Goal: Task Accomplishment & Management: Complete application form

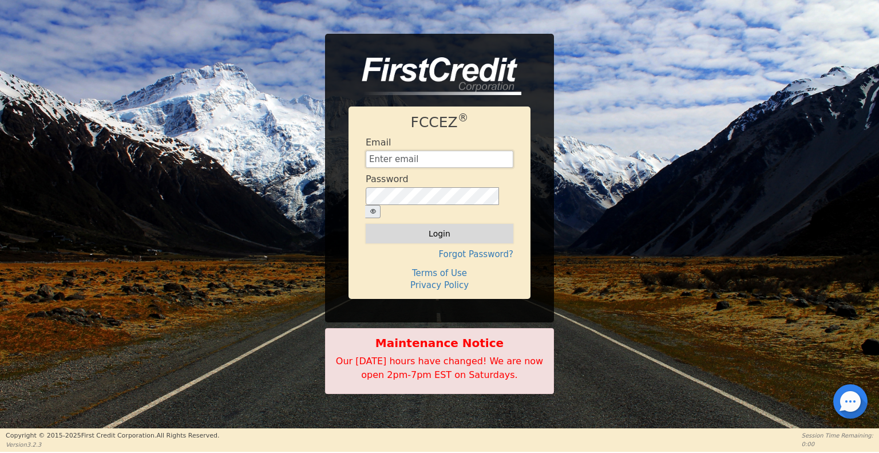
type input "info@falconwatersystems.com"
click at [426, 224] on button "Login" at bounding box center [440, 233] width 148 height 19
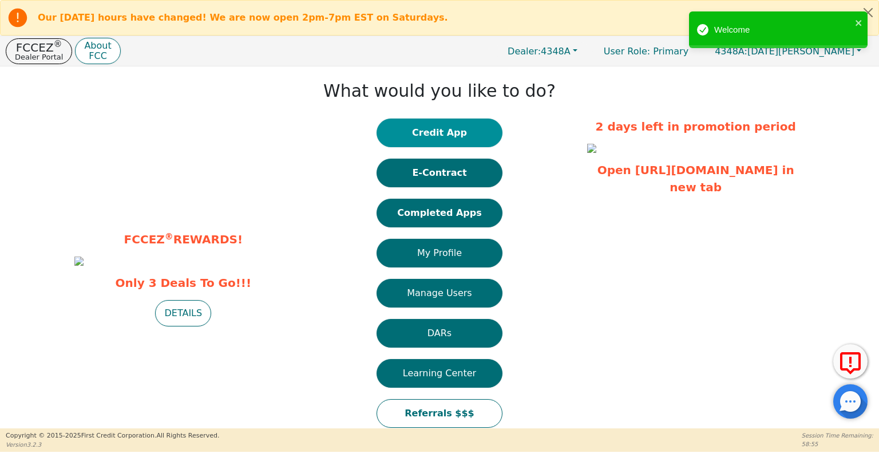
click at [437, 136] on button "Credit App" at bounding box center [439, 132] width 126 height 29
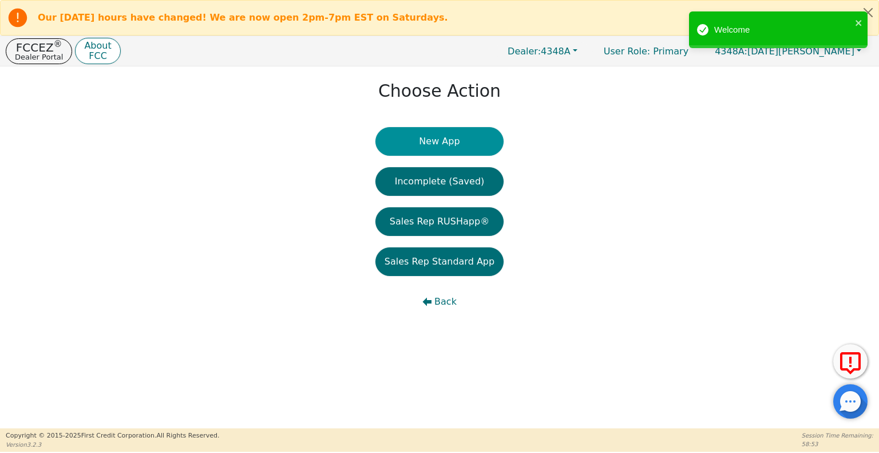
click at [435, 137] on button "New App" at bounding box center [439, 141] width 128 height 29
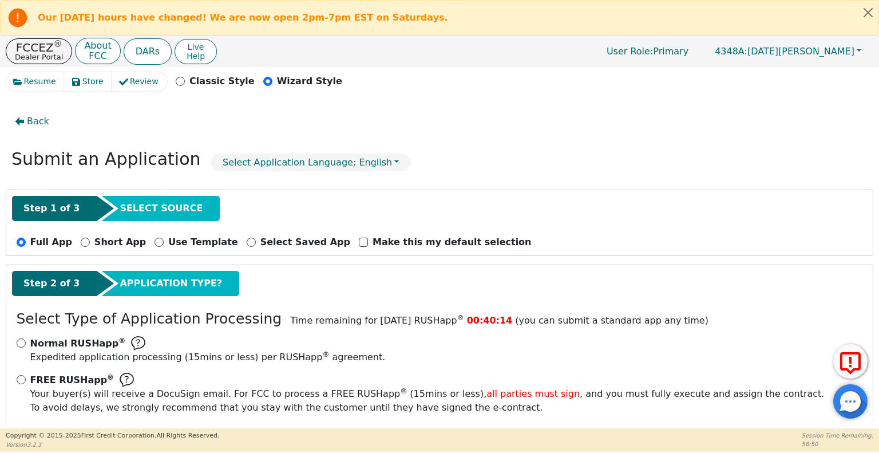
scroll to position [51, 0]
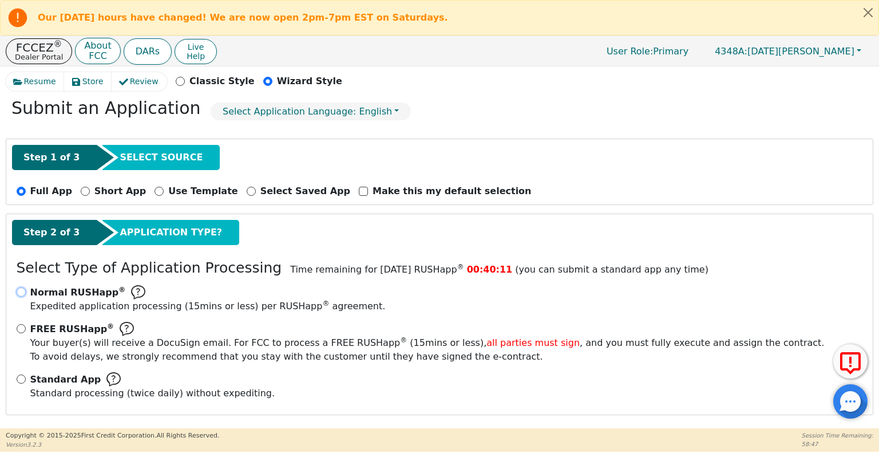
click at [19, 288] on input "Normal RUSHapp ® Expedited application processing ( 15 mins or less) per RUSHap…" at bounding box center [21, 291] width 9 height 9
radio input "true"
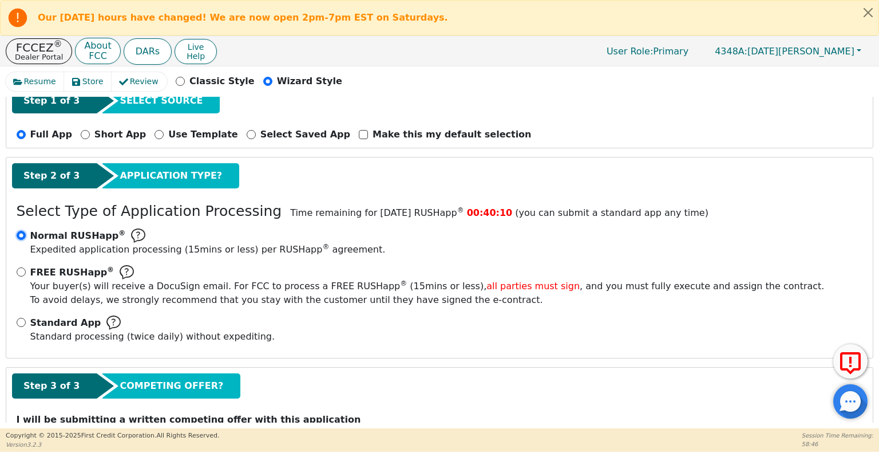
scroll to position [153, 0]
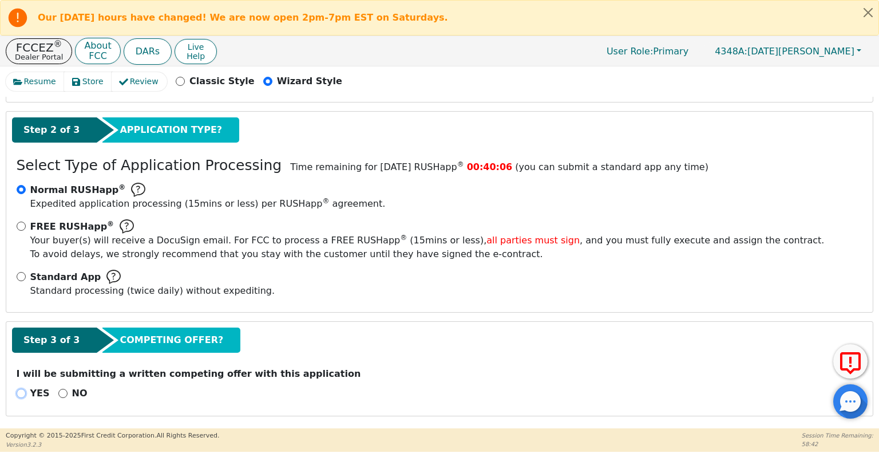
click at [22, 392] on input "YES" at bounding box center [21, 392] width 9 height 9
radio input "true"
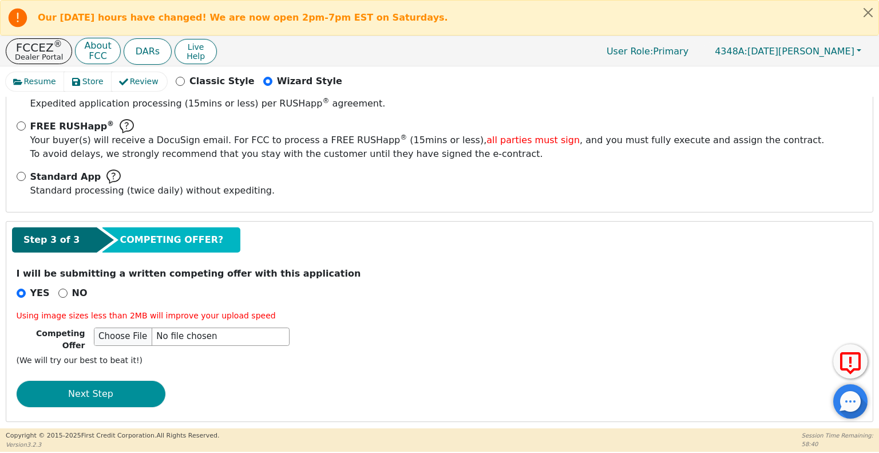
click at [124, 380] on button "Next Step" at bounding box center [91, 393] width 149 height 26
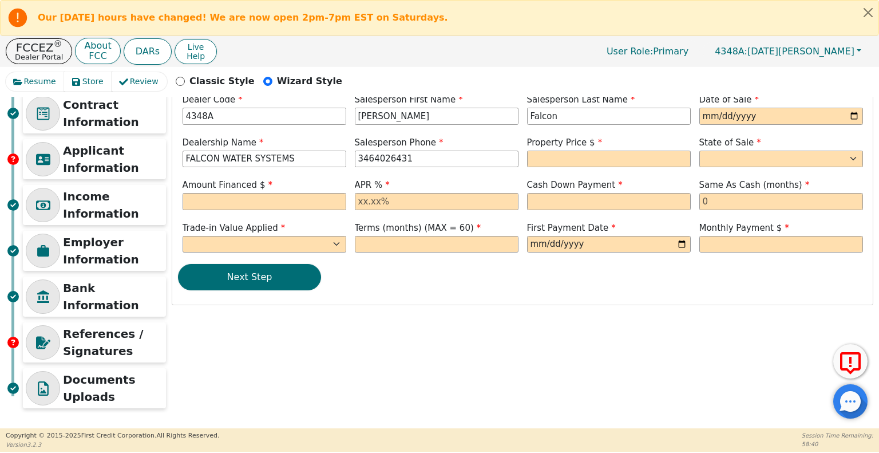
scroll to position [77, 0]
click at [712, 112] on input "date" at bounding box center [781, 116] width 164 height 17
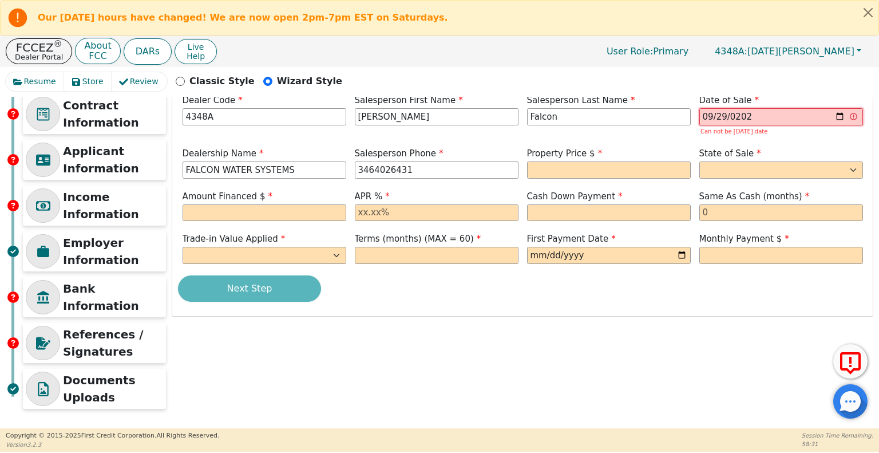
type input "2025-09-29"
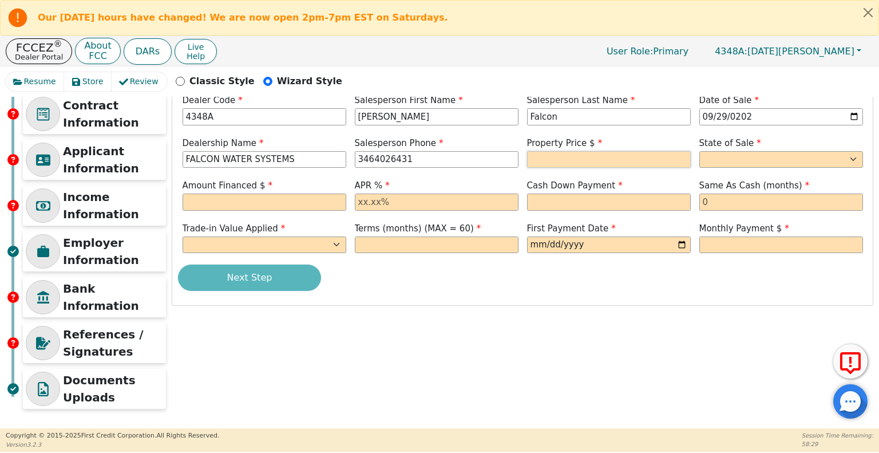
click at [564, 158] on input "text" at bounding box center [609, 159] width 164 height 17
type input "9990.00"
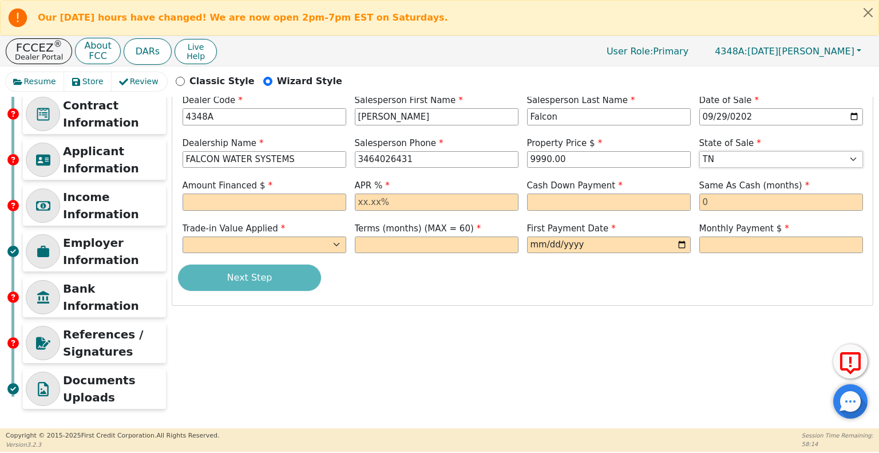
select select "TX"
type input "9990.00"
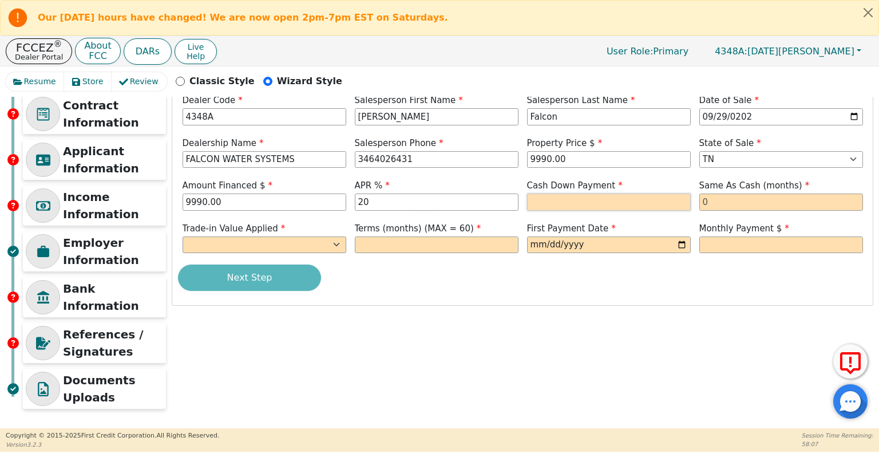
type input "20.00"
type input "0.00"
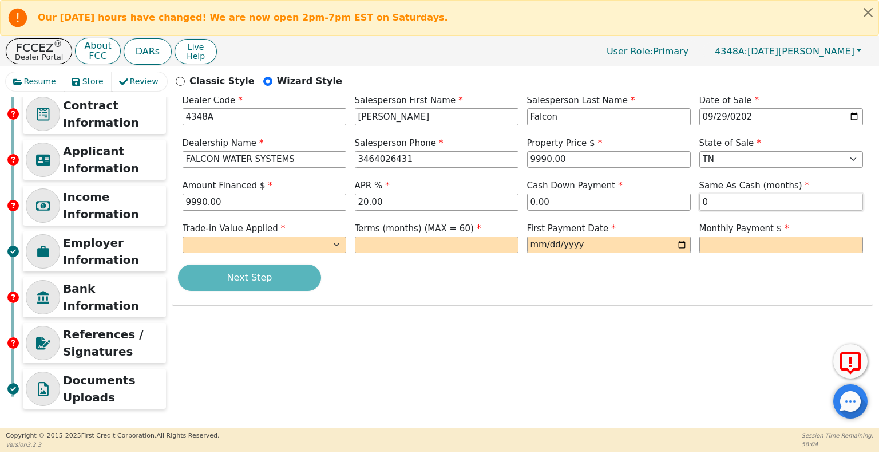
type input "0"
select select "n"
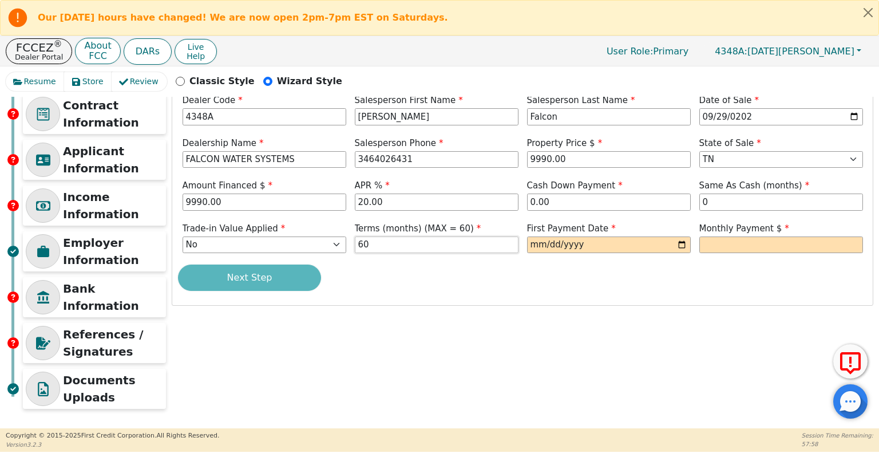
type input "60"
type input "2025-10-28"
click at [714, 247] on input "text" at bounding box center [781, 244] width 164 height 17
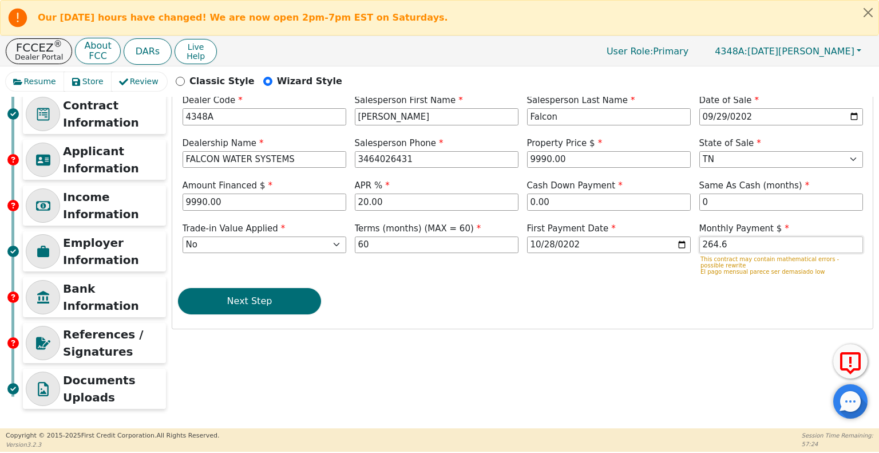
type input "264.67"
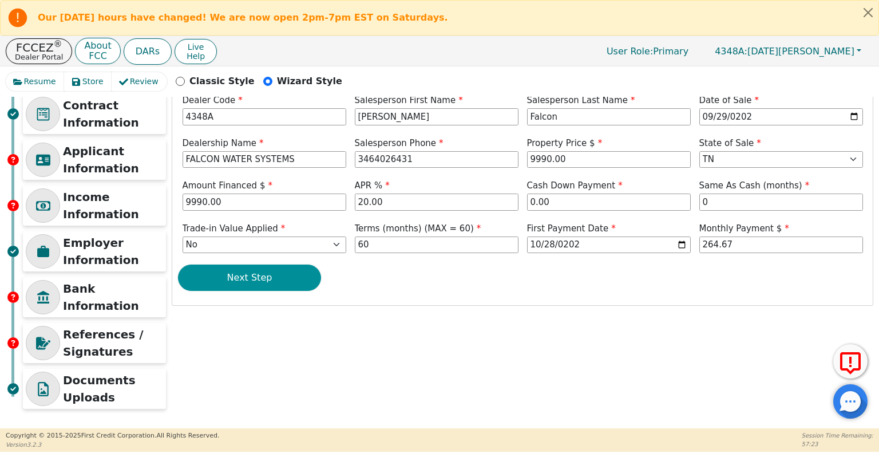
click at [269, 284] on button "Next Step" at bounding box center [249, 277] width 143 height 26
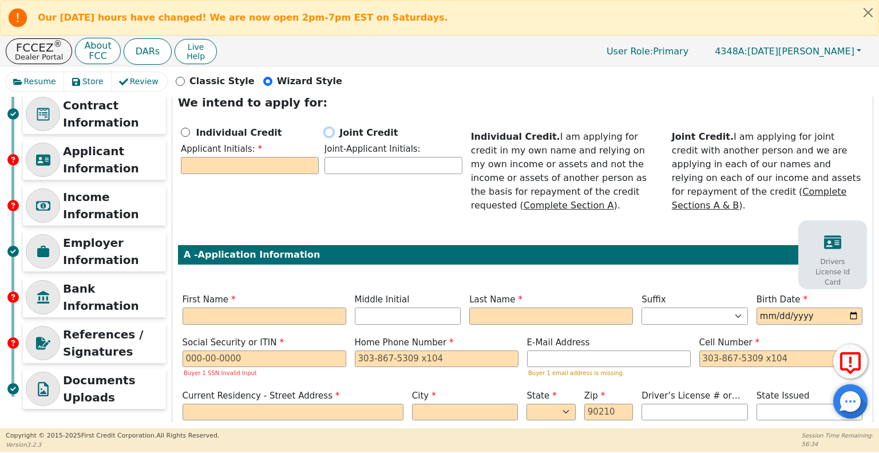
click at [326, 131] on input "Joint Credit" at bounding box center [328, 132] width 9 height 9
radio input "true"
click at [267, 162] on input "text" at bounding box center [250, 165] width 138 height 17
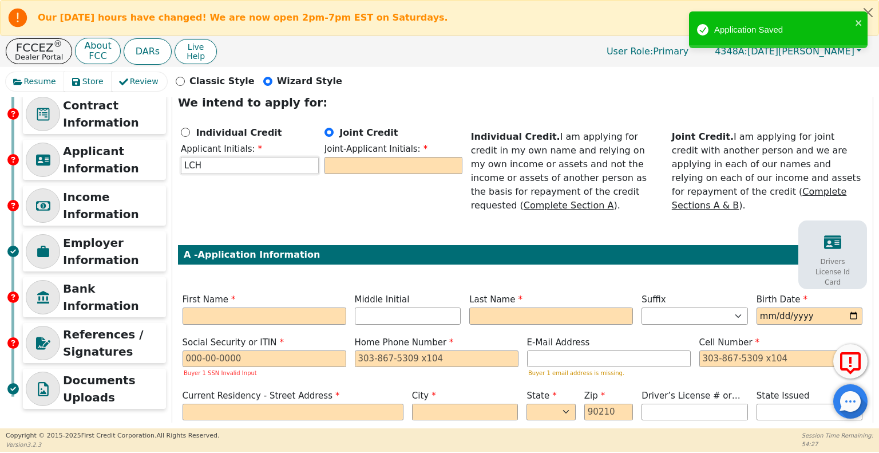
type input "LCH"
click at [346, 170] on input "text" at bounding box center [393, 165] width 138 height 17
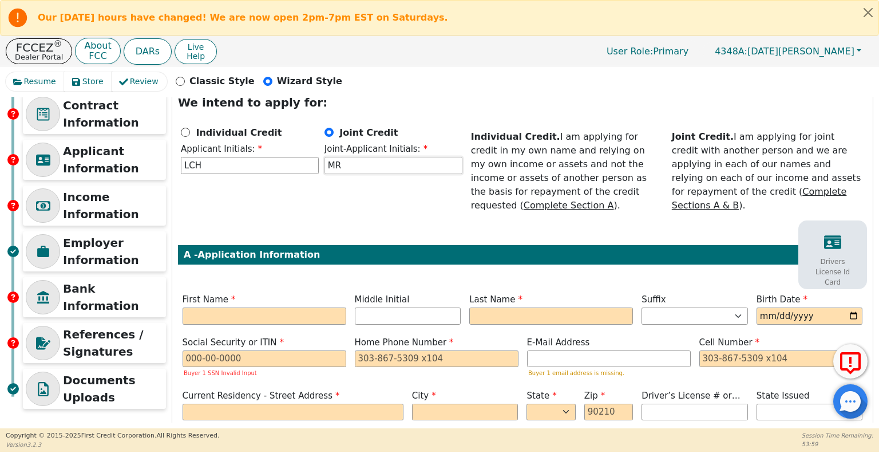
type input "MR"
type input "L"
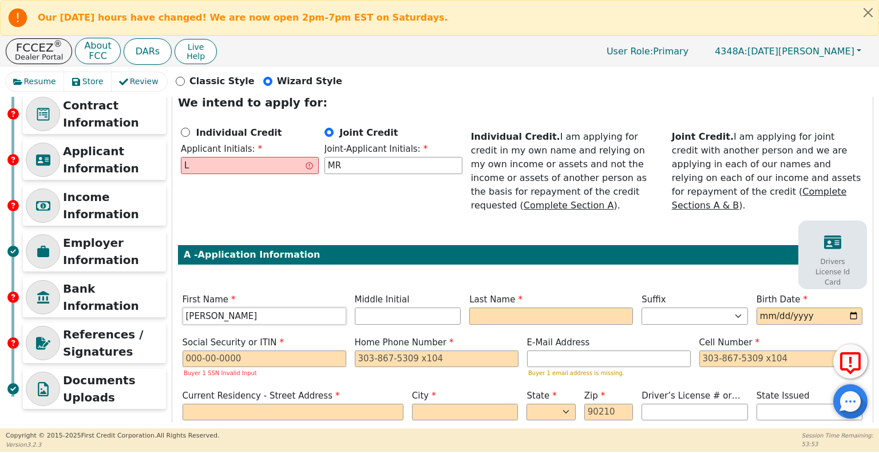
type input "Luis"
type input "G"
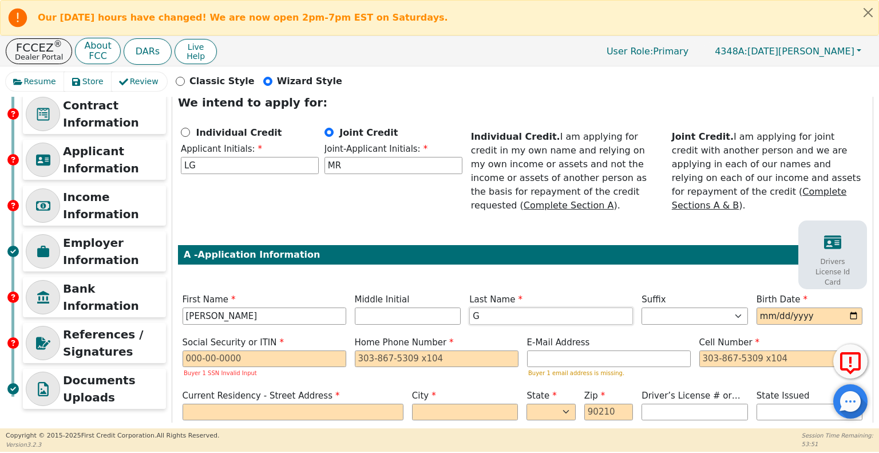
type input "L"
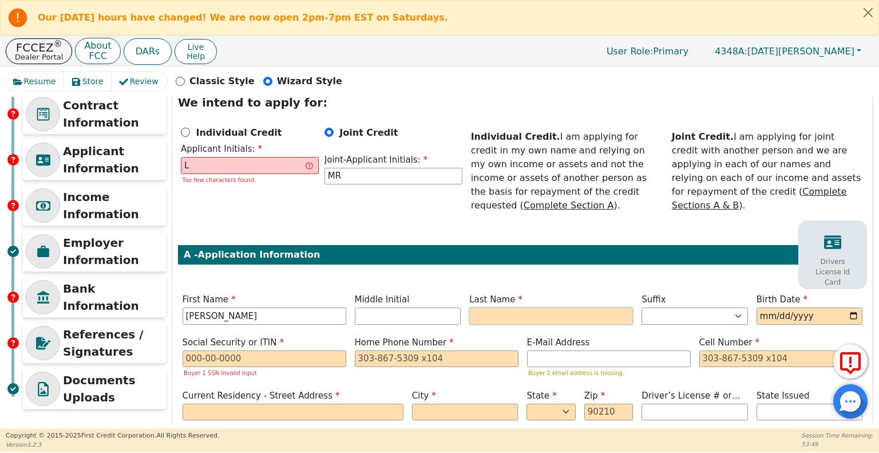
click at [505, 307] on input "text" at bounding box center [551, 315] width 164 height 17
click at [238, 164] on input "L" at bounding box center [250, 165] width 138 height 17
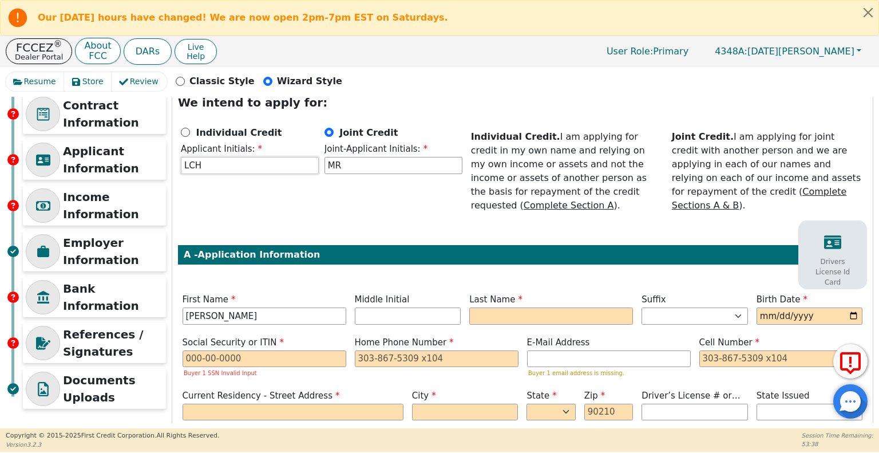
type input "LCH"
click at [490, 307] on input "text" at bounding box center [551, 315] width 164 height 17
type input "C"
type input "LC"
click at [503, 307] on input "Chavariia Hernandez" at bounding box center [551, 315] width 164 height 17
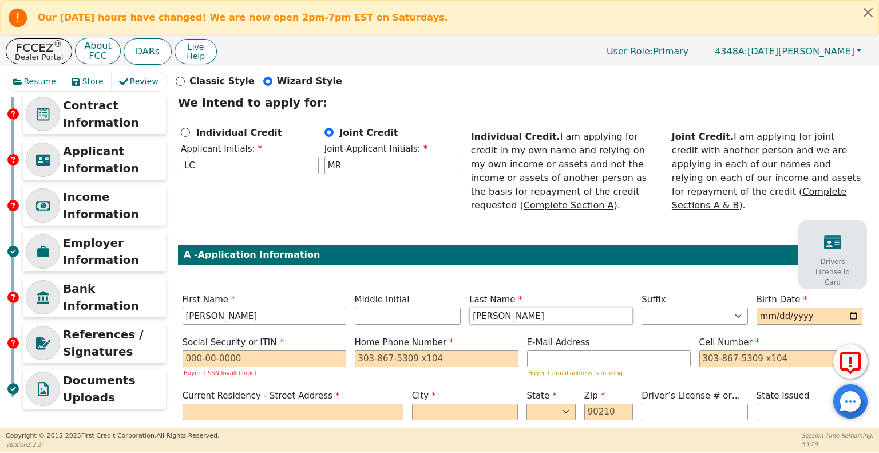
type input "Chavaria Hernandez"
click at [756, 307] on input "date" at bounding box center [809, 315] width 106 height 17
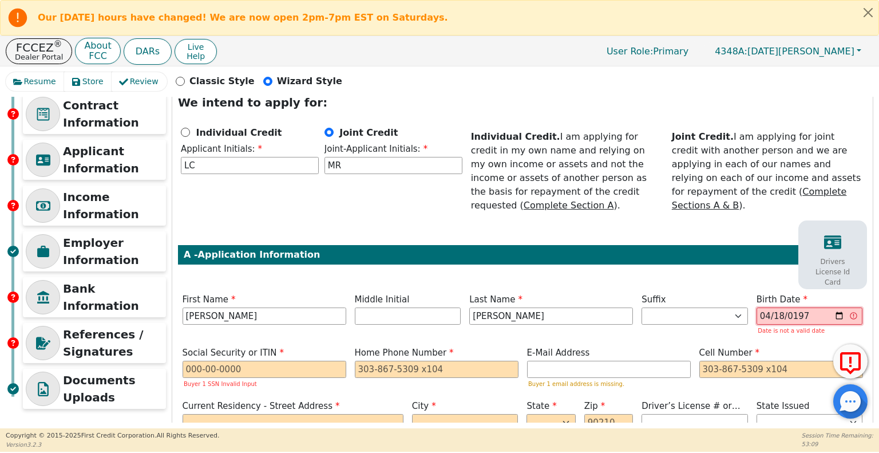
type input "1971-04-18"
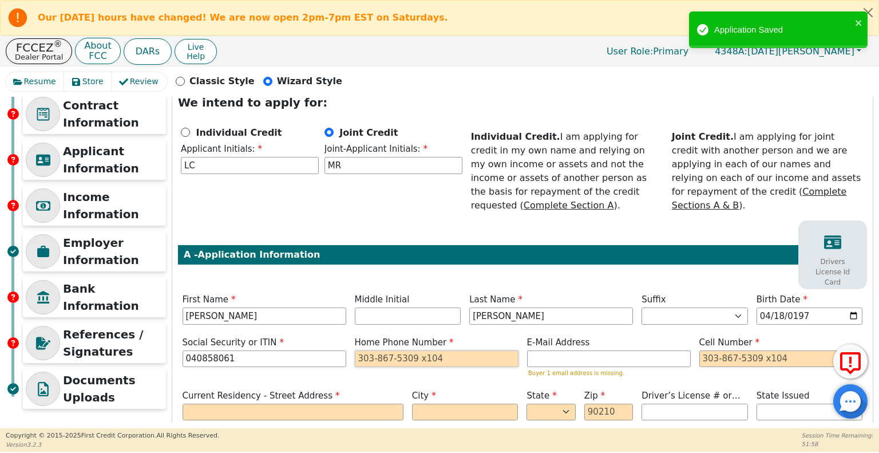
click at [391, 350] on input "tel" at bounding box center [437, 358] width 164 height 17
type input "***-**-8061"
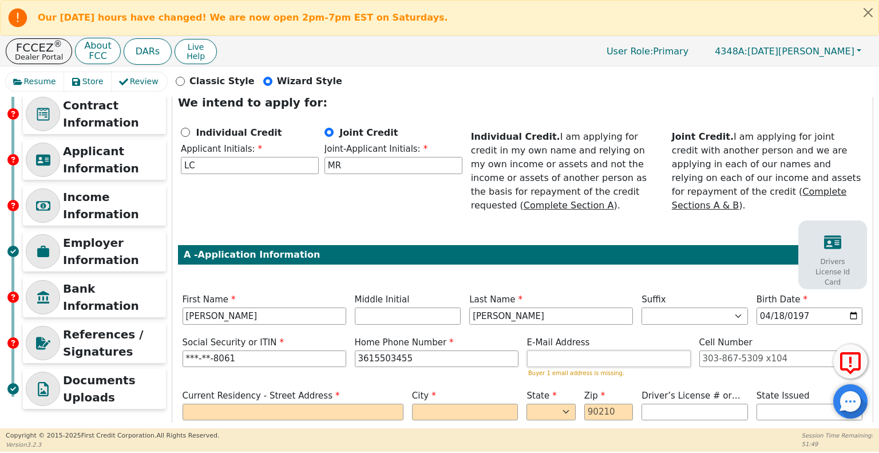
click at [562, 350] on input "email" at bounding box center [609, 358] width 164 height 17
type input "361-550-3455"
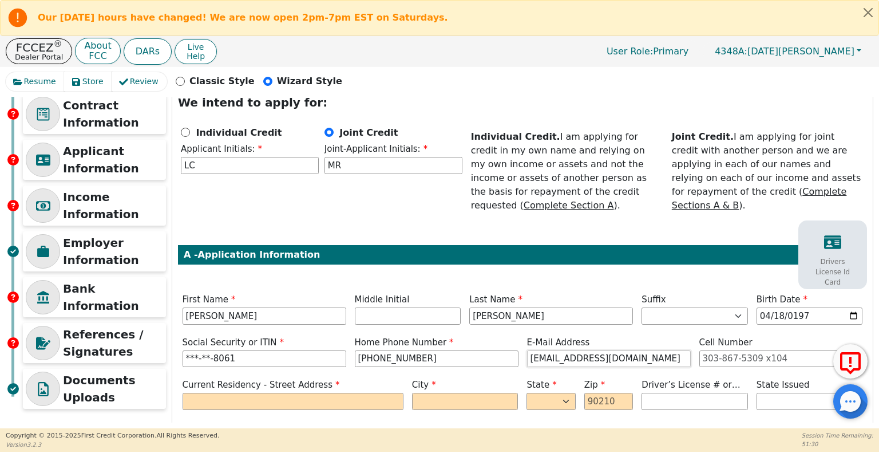
type input "rocha_tomasa71@yahoo.com"
click at [704, 350] on input "tel" at bounding box center [781, 358] width 164 height 17
click at [709, 350] on input "tel" at bounding box center [781, 358] width 164 height 17
click at [682, 263] on div "Step 5 of 7 ENTER APPLICANT INFO We intend to apply for: Individual Credit Appl…" at bounding box center [522, 430] width 700 height 763
click at [704, 350] on input "tel" at bounding box center [781, 358] width 164 height 17
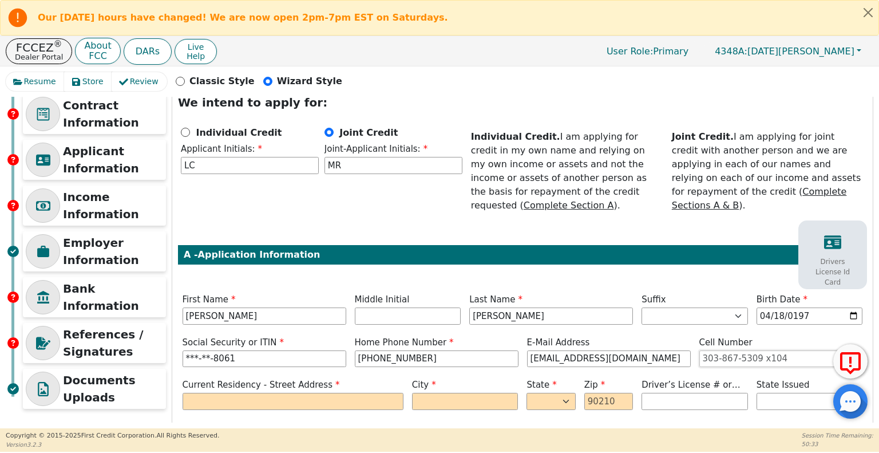
paste input "361-550-3455"
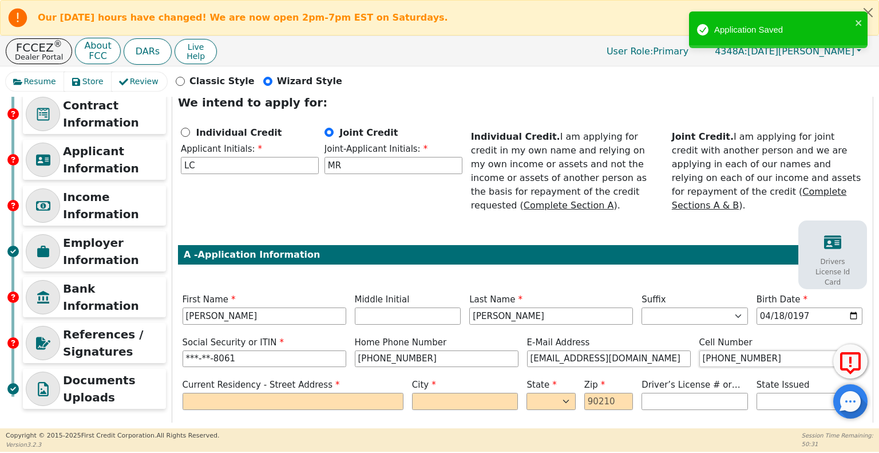
type input "361-550-3455"
click at [303, 392] on input "text" at bounding box center [293, 400] width 221 height 17
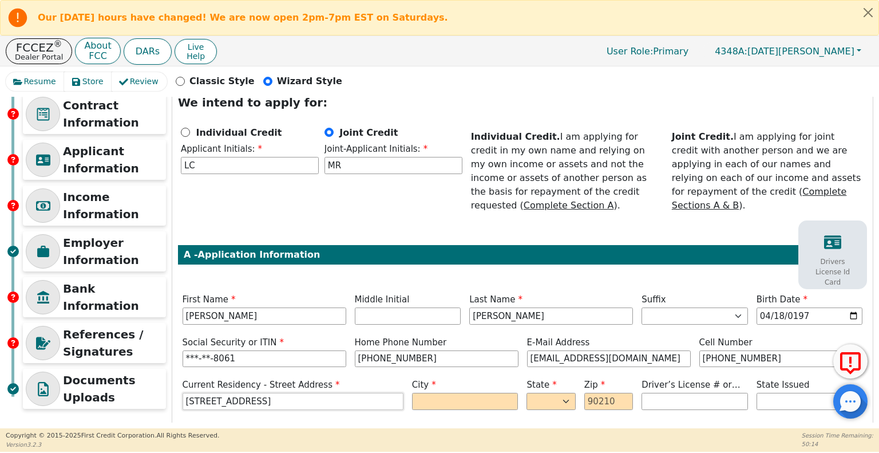
type input "1606 E Power Ave"
type input "Victoria"
click at [551, 392] on select "AK AL AR AZ CA CO CT DC DE FL GA HI IA ID IL IN KS KY LA MA MD ME MI MN MO MS M…" at bounding box center [550, 400] width 49 height 17
select select "TX"
click at [526, 392] on select "AK AL AR AZ CA CO CT DC DE FL GA HI IA ID IL IN KS KY LA MA MD ME MI MN MO MS M…" at bounding box center [550, 400] width 49 height 17
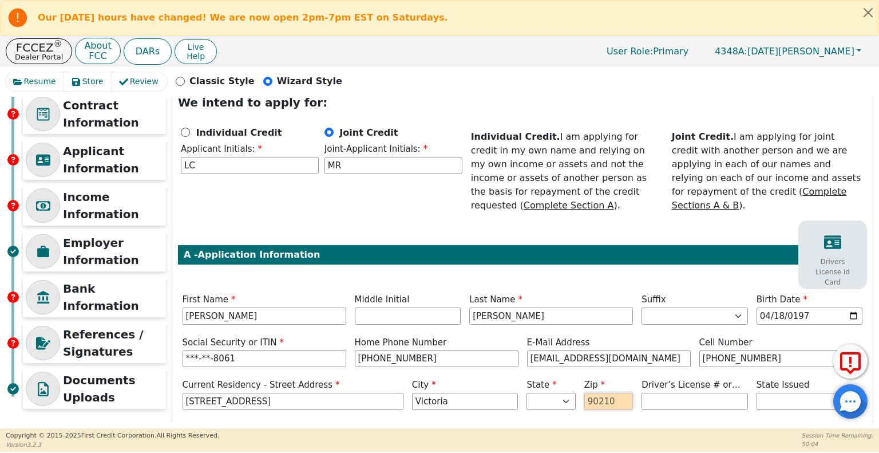
click at [595, 392] on input "text" at bounding box center [608, 400] width 49 height 17
type input "77901"
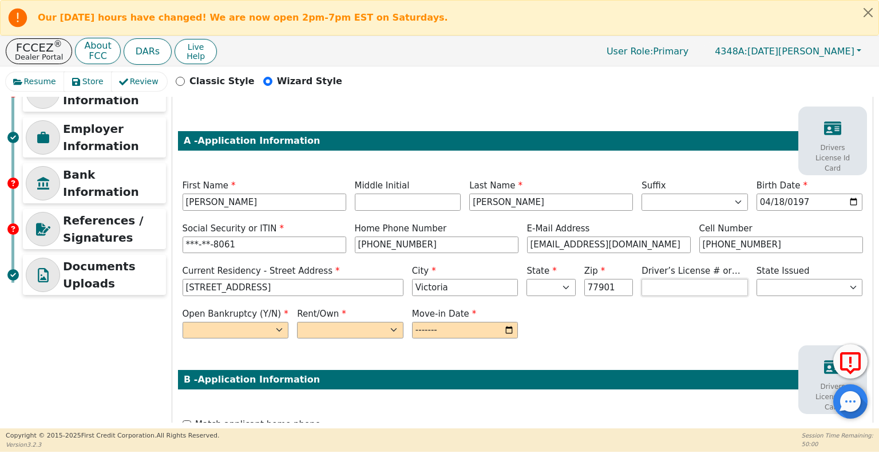
scroll to position [201, 0]
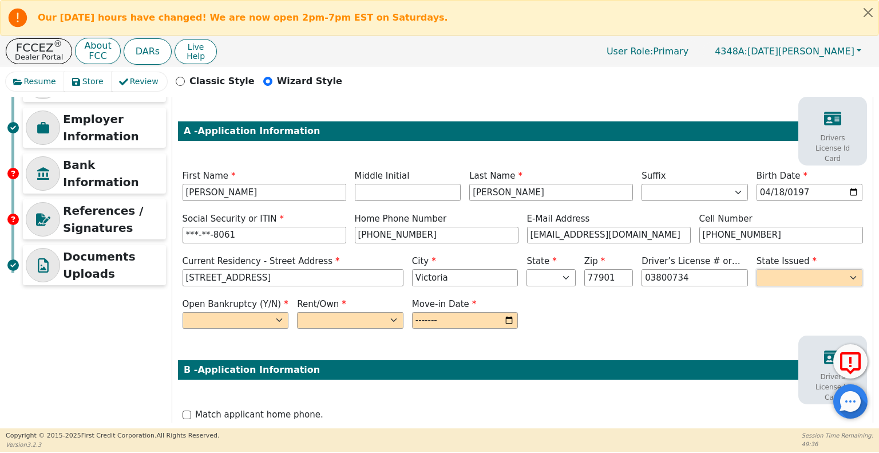
type input "********"
select select "TX"
select select "Rent"
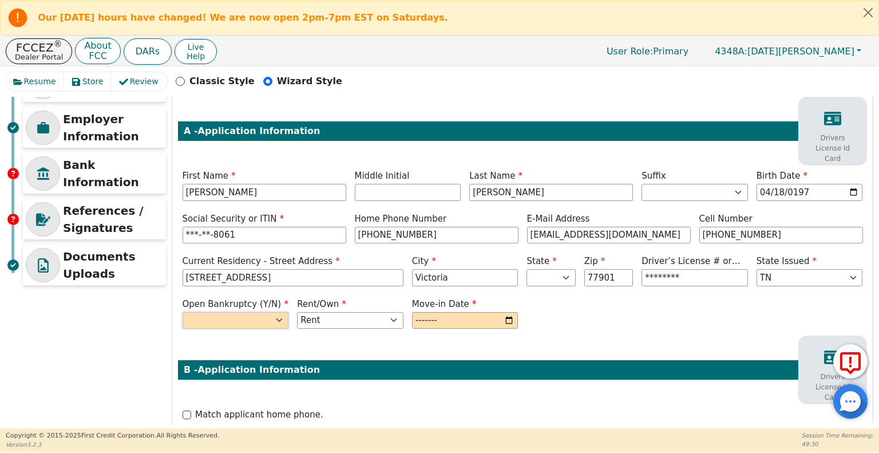
click at [277, 312] on select "Yes No" at bounding box center [236, 320] width 106 height 17
select select "n"
click at [183, 312] on select "Yes No" at bounding box center [236, 320] width 106 height 17
click at [375, 312] on select "Rent Own" at bounding box center [350, 320] width 106 height 17
click at [297, 312] on select "Rent Own" at bounding box center [350, 320] width 106 height 17
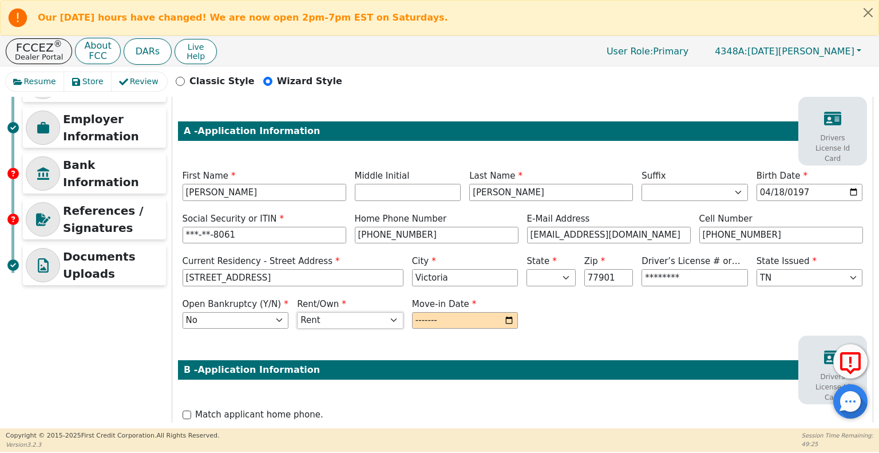
click at [393, 312] on select "Rent Own" at bounding box center [350, 320] width 106 height 17
click at [297, 312] on select "Rent Own" at bounding box center [350, 320] width 106 height 17
click at [387, 312] on select "Rent Own" at bounding box center [350, 320] width 106 height 17
select select "Own"
click at [297, 312] on select "Rent Own" at bounding box center [350, 320] width 106 height 17
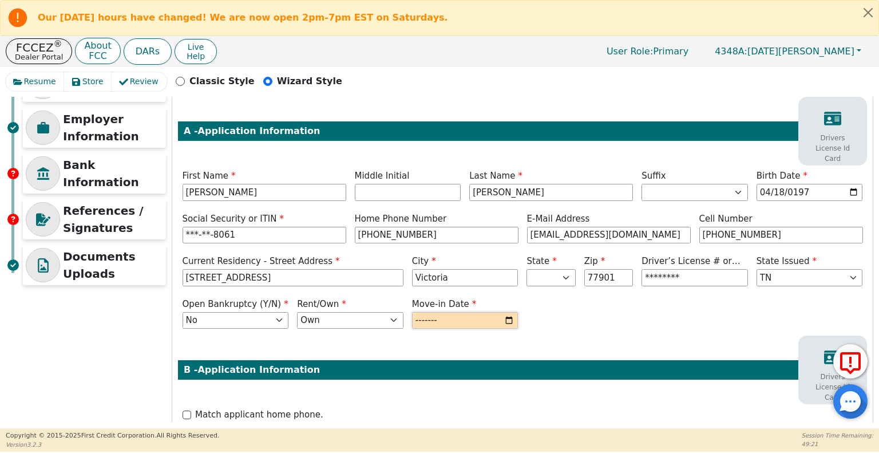
click at [423, 312] on input "month" at bounding box center [465, 320] width 106 height 17
click at [467, 312] on input "month" at bounding box center [465, 320] width 106 height 17
type input "2001-09"
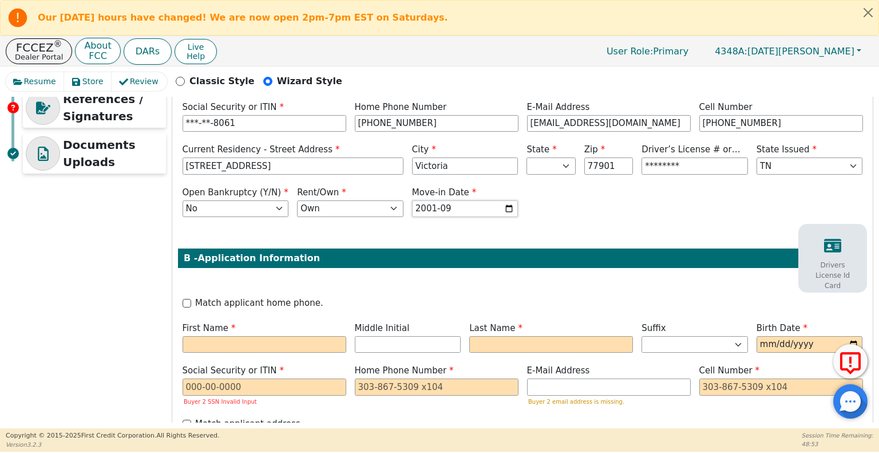
scroll to position [330, 0]
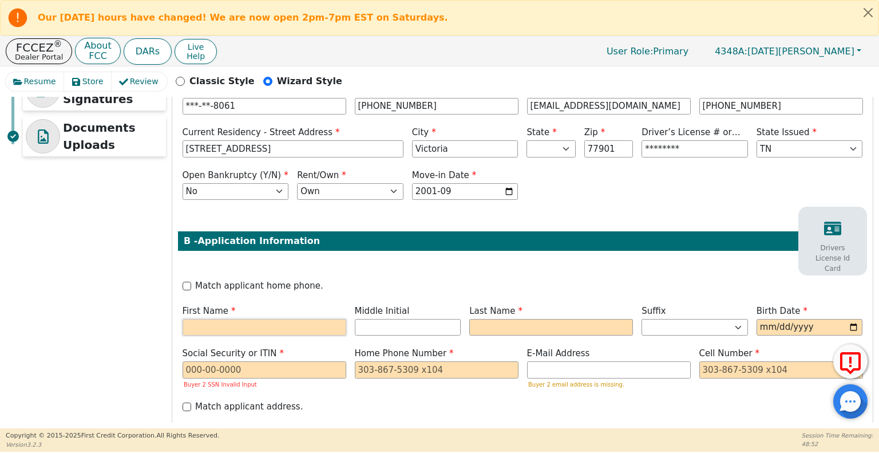
click at [267, 319] on input "text" at bounding box center [265, 327] width 164 height 17
type input "M"
type input "Martha"
type input "MR"
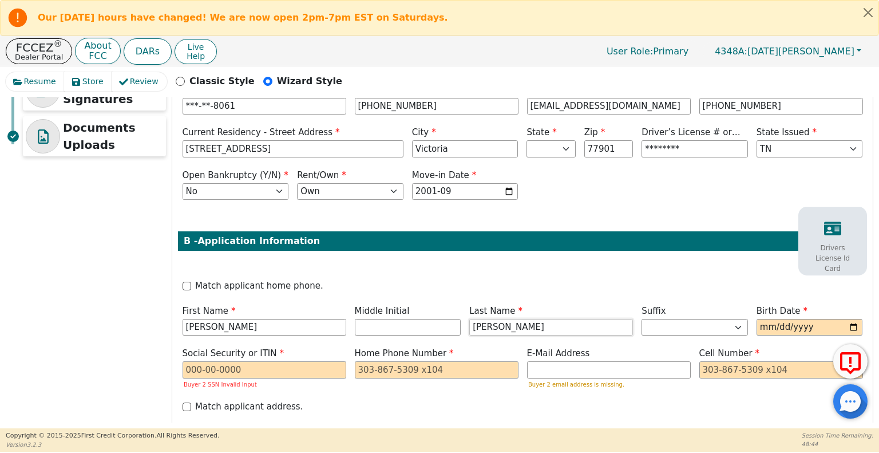
type input "Rocha"
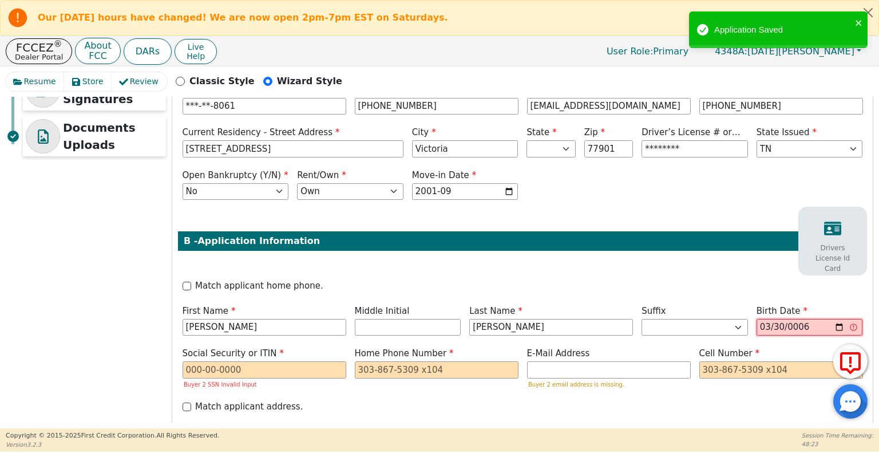
type input "0067-03-30"
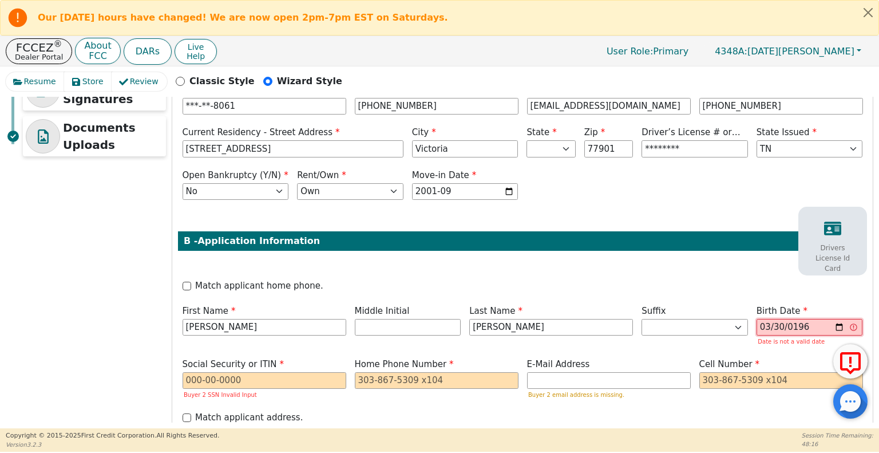
type input "1967-03-30"
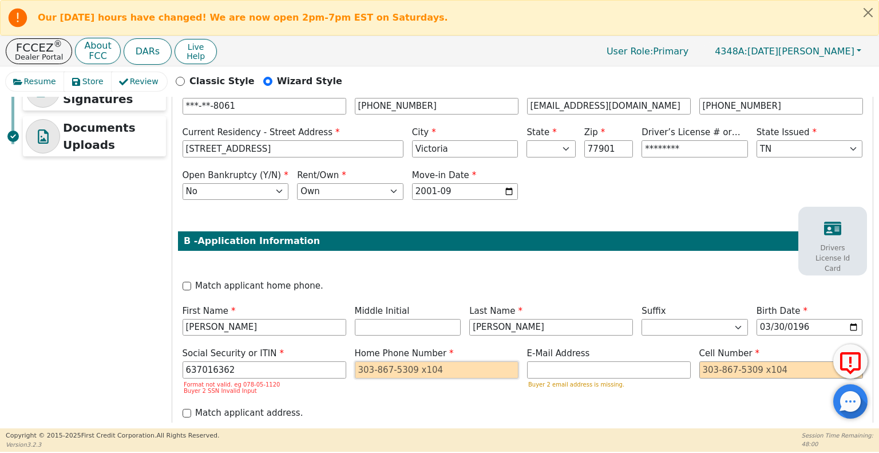
type input "***-**-6362"
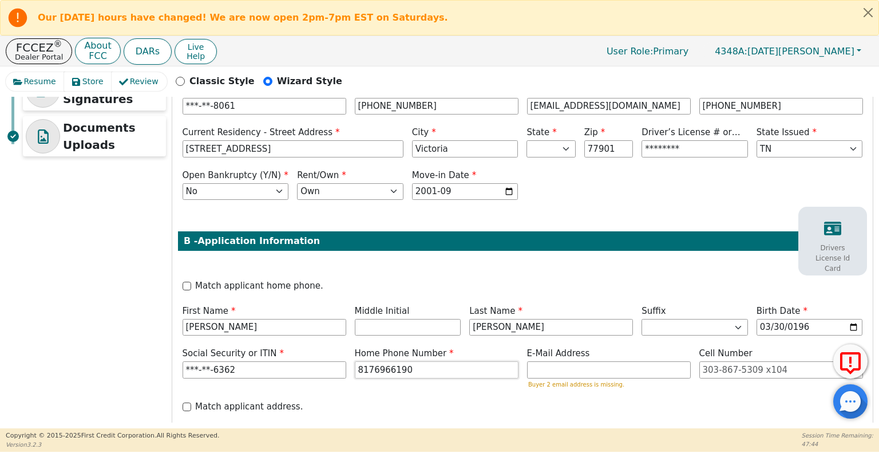
click at [389, 361] on input "8176966190" at bounding box center [437, 369] width 164 height 17
type input "817-696-6190"
paste input "8176966190"
click at [574, 361] on input "email" at bounding box center [609, 369] width 164 height 17
type input "817-696-6190"
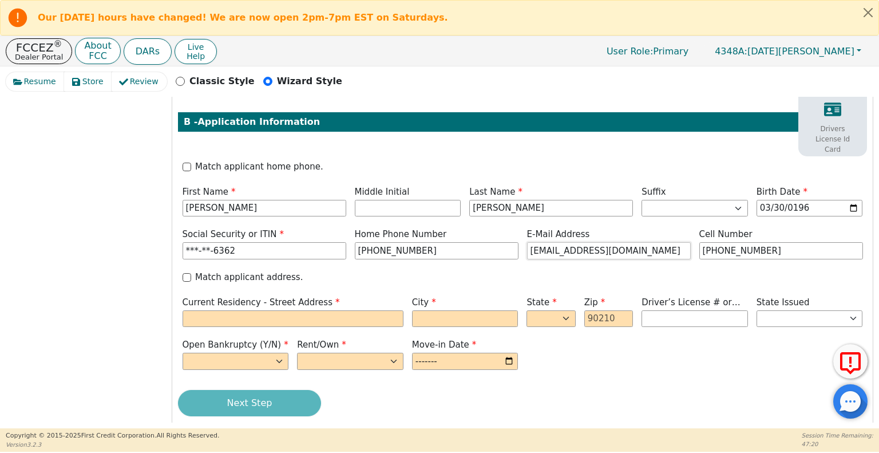
scroll to position [451, 0]
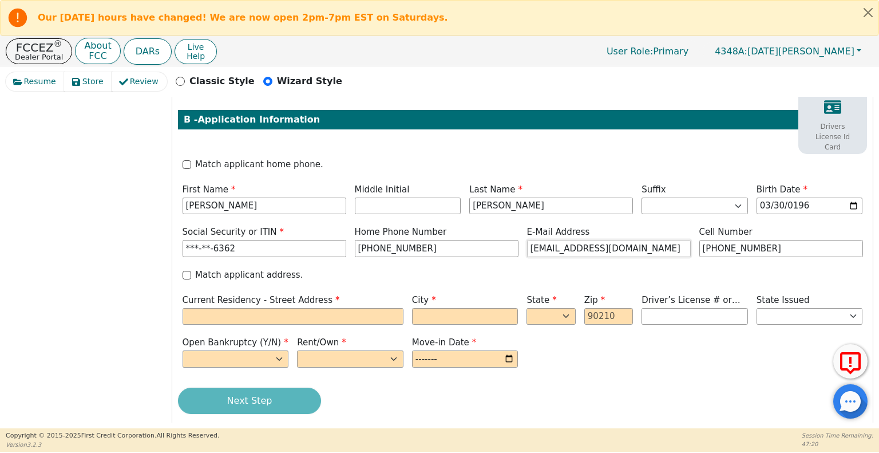
type input "martharocha367@gmail.com"
click at [310, 308] on input "text" at bounding box center [293, 316] width 221 height 17
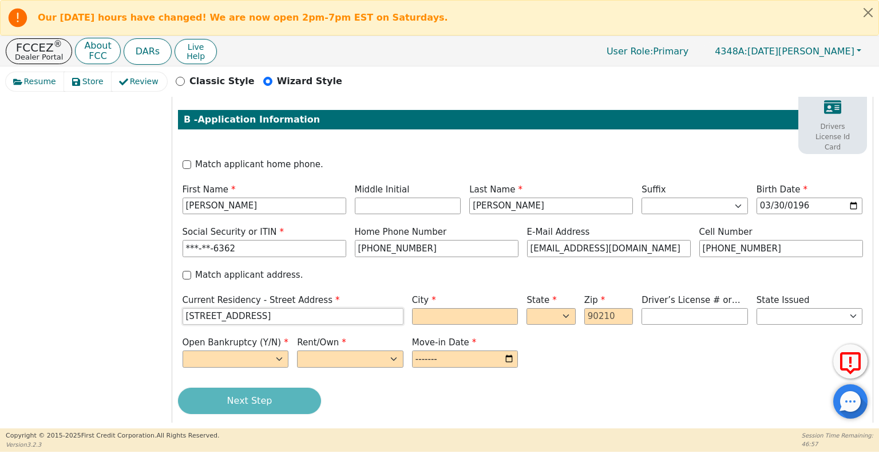
type input "4117 Millet Ave"
type input "Fort Worth"
select select "TX"
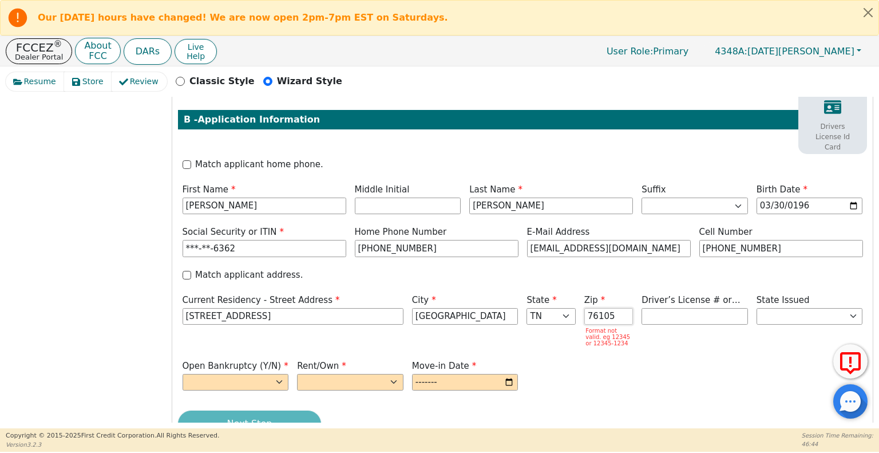
type input "76105"
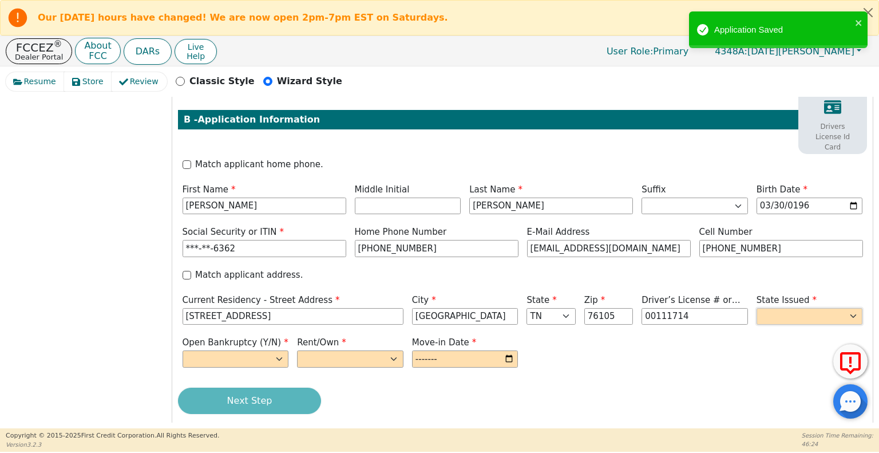
type input "********"
click at [790, 308] on select "AK AL AR AZ CA CO CT DC DE FL GA HI IA ID IL IN KS KY LA MA MD ME MI MN MO MS M…" at bounding box center [809, 316] width 106 height 17
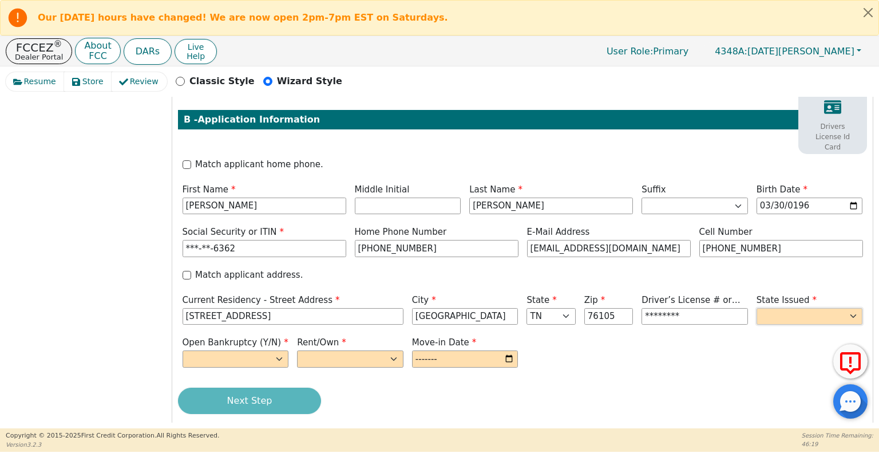
select select "TX"
click at [756, 308] on select "AK AL AR AZ CA CO CT DC DE FL GA HI IA ID IL IN KS KY LA MA MD ME MI MN MO MS M…" at bounding box center [809, 316] width 106 height 17
click at [272, 350] on select "Yes No" at bounding box center [236, 358] width 106 height 17
select select "n"
click at [183, 350] on select "Yes No" at bounding box center [236, 358] width 106 height 17
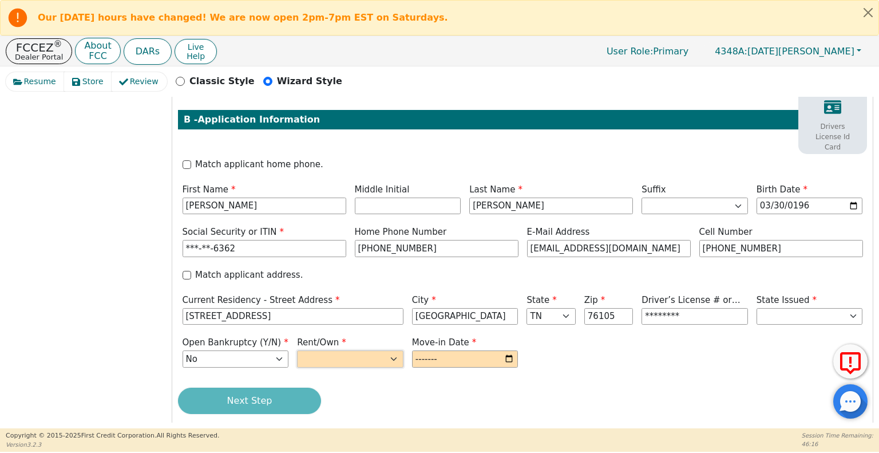
click at [343, 350] on select "Rent Own" at bounding box center [350, 358] width 106 height 17
select select "Own"
click at [297, 350] on select "Rent Own" at bounding box center [350, 358] width 106 height 17
click at [437, 350] on input "month" at bounding box center [465, 358] width 106 height 17
click at [423, 350] on input "month" at bounding box center [465, 358] width 106 height 17
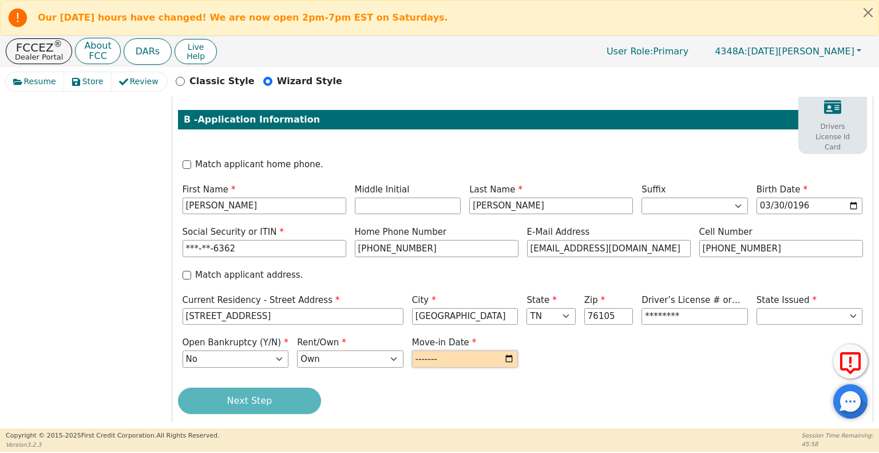
click at [467, 350] on input "month" at bounding box center [465, 358] width 106 height 17
type input "2020-09"
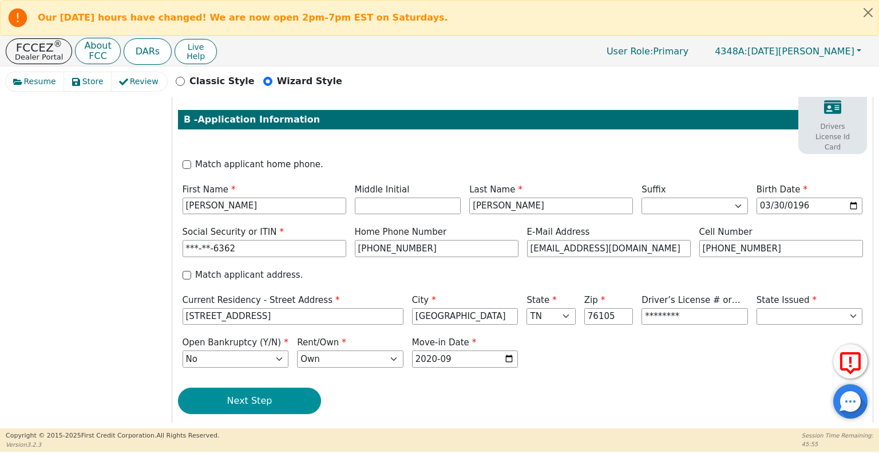
click at [288, 390] on button "Next Step" at bounding box center [249, 400] width 143 height 26
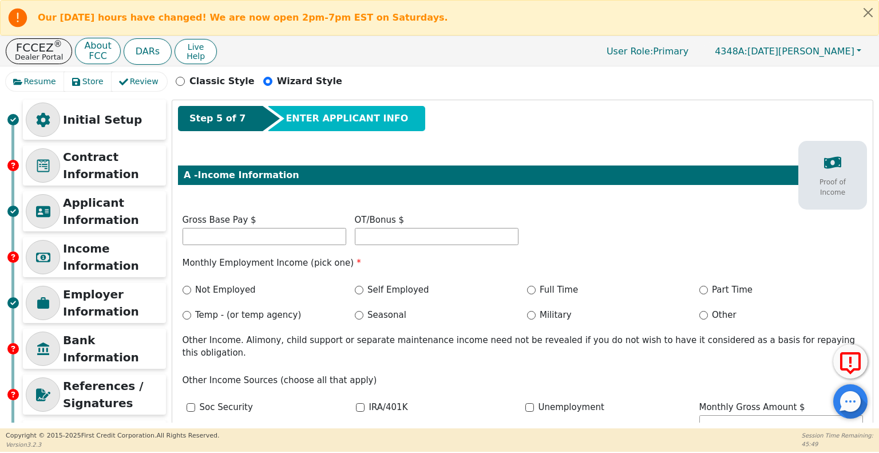
scroll to position [0, 0]
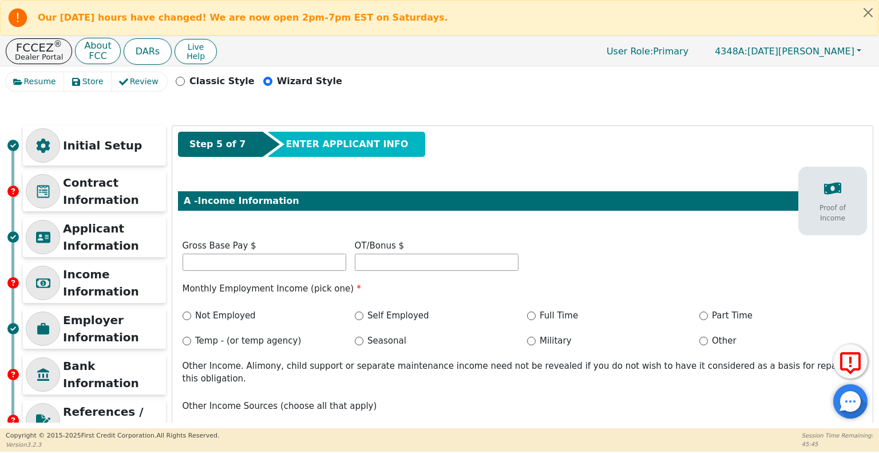
click at [528, 310] on div "Full Time" at bounding box center [609, 315] width 164 height 13
click at [531, 316] on input "Full Time" at bounding box center [531, 315] width 9 height 9
radio input "true"
click at [287, 266] on input "text" at bounding box center [265, 261] width 164 height 17
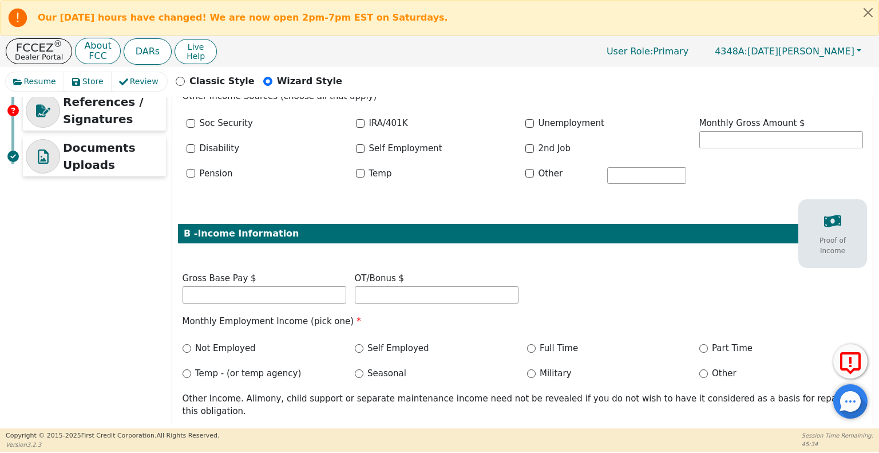
scroll to position [311, 0]
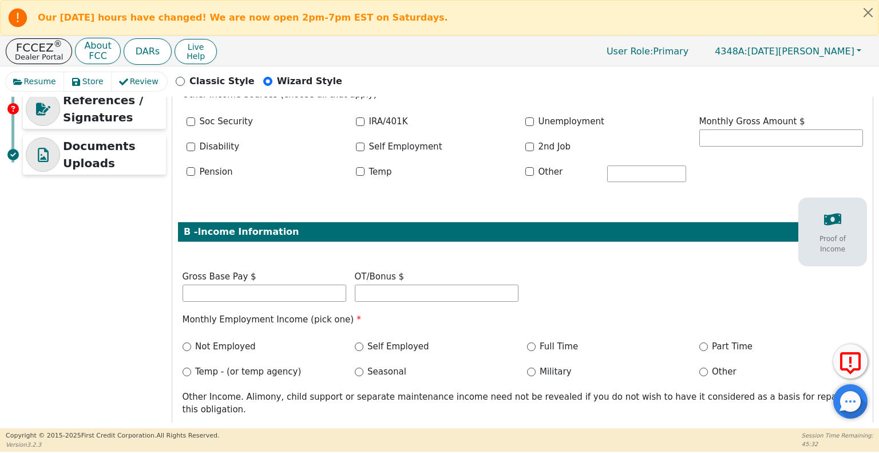
type input "7800"
click at [358, 342] on input "Self Employed" at bounding box center [359, 346] width 9 height 9
radio input "true"
type input "7800.00"
click at [259, 284] on input "text" at bounding box center [265, 292] width 164 height 17
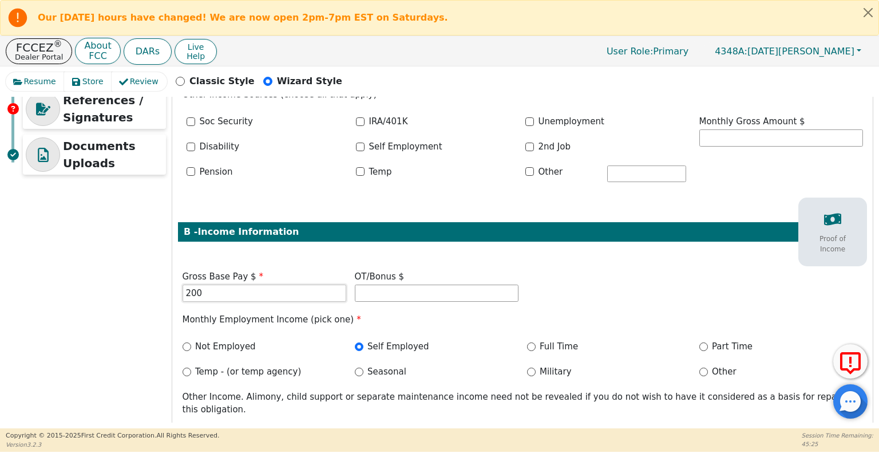
type input "2000"
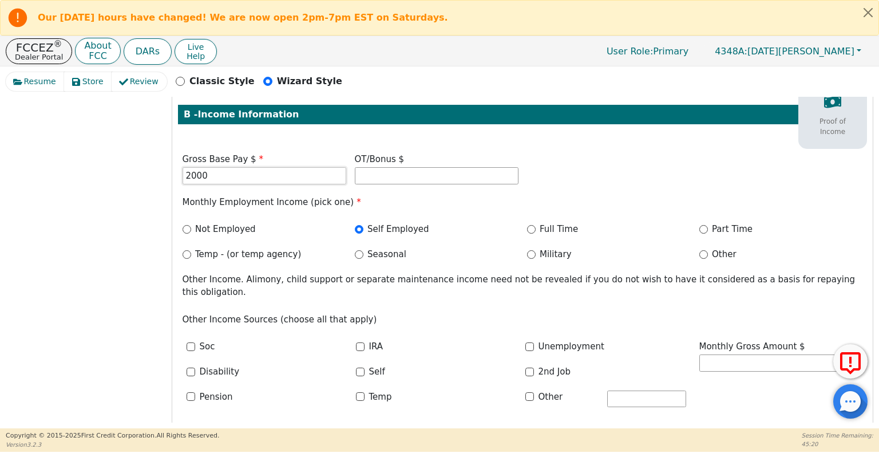
scroll to position [465, 0]
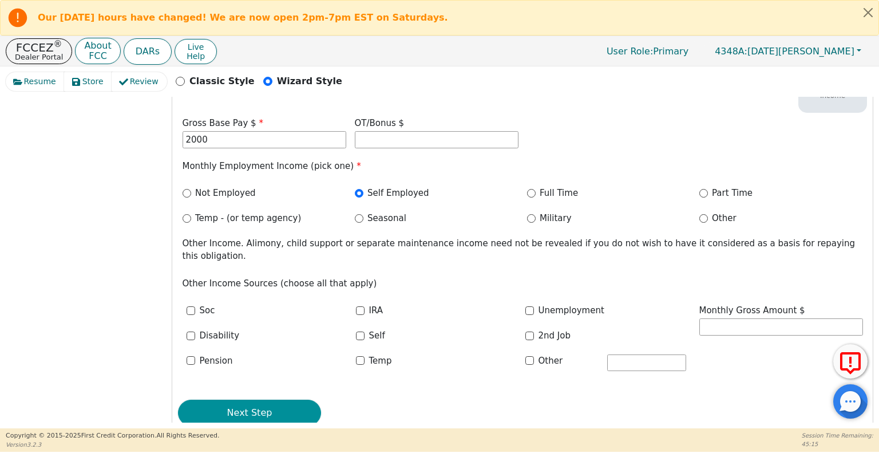
click at [308, 399] on button "Next Step" at bounding box center [249, 412] width 143 height 26
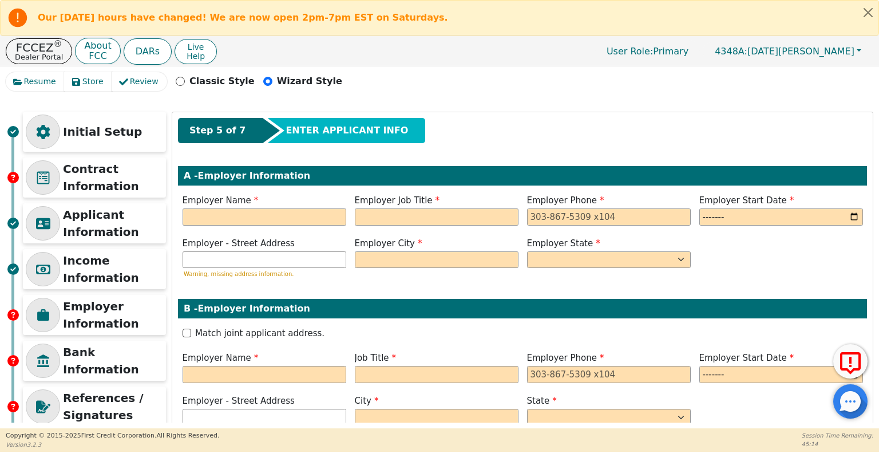
scroll to position [0, 0]
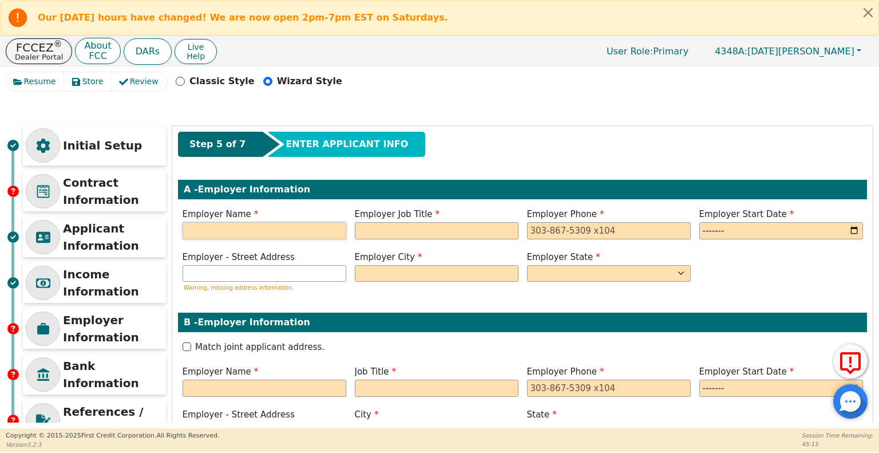
click at [288, 233] on input "text" at bounding box center [265, 230] width 164 height 17
type input "Jet Maitenance"
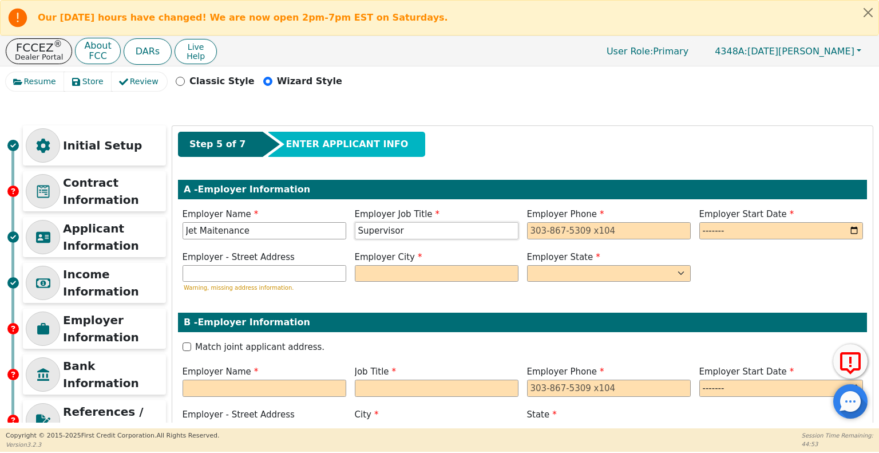
type input "Supervisor"
click at [708, 228] on input "month" at bounding box center [781, 230] width 164 height 17
type input "361-576-3226"
click at [756, 228] on input "month" at bounding box center [781, 230] width 164 height 17
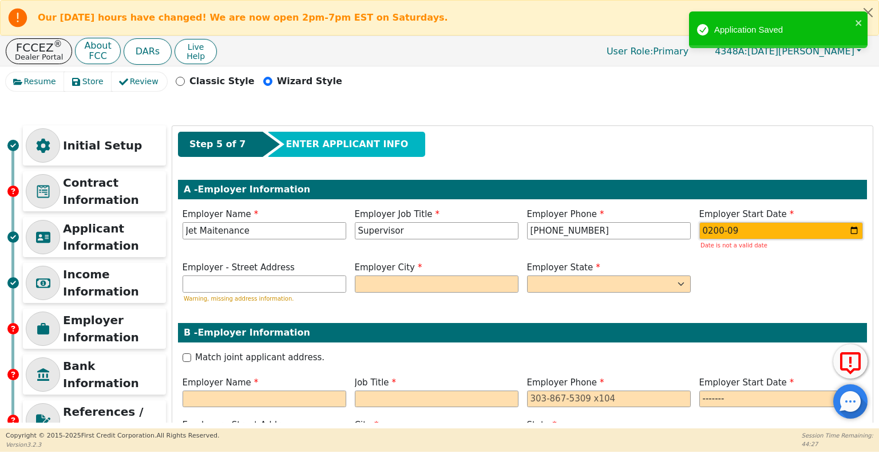
type input "2001-09"
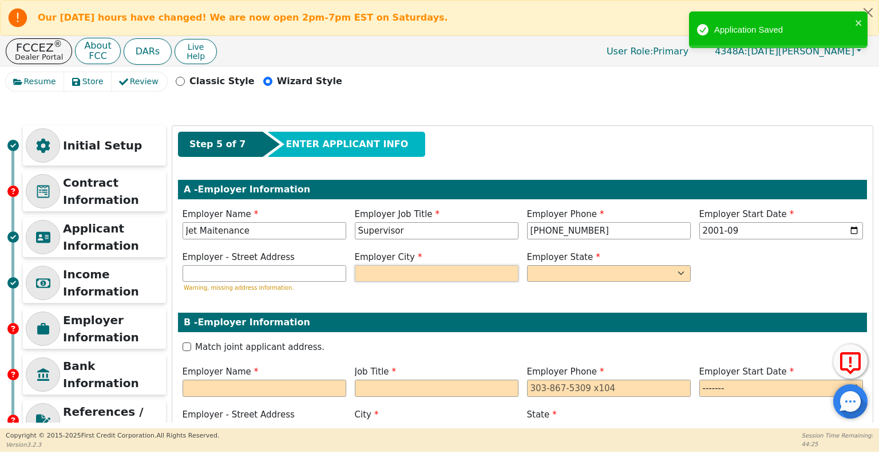
click at [386, 268] on input "text" at bounding box center [437, 273] width 164 height 17
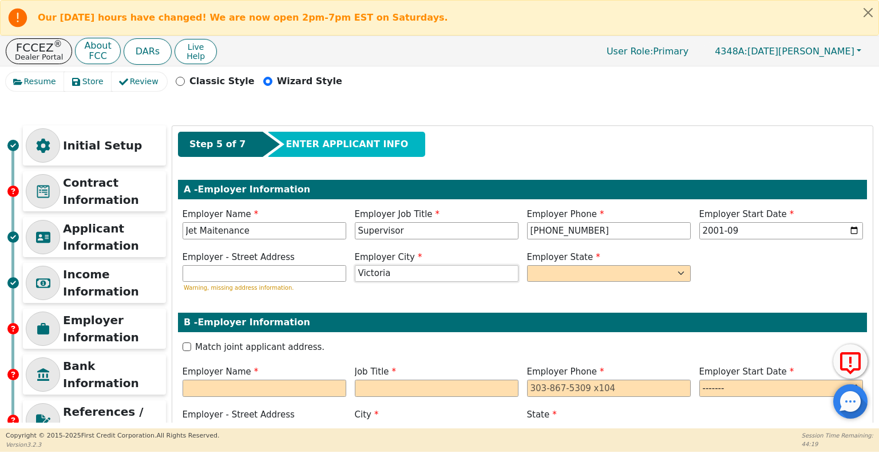
type input "Victoria"
select select "TX"
click at [270, 271] on input "text" at bounding box center [265, 273] width 164 height 17
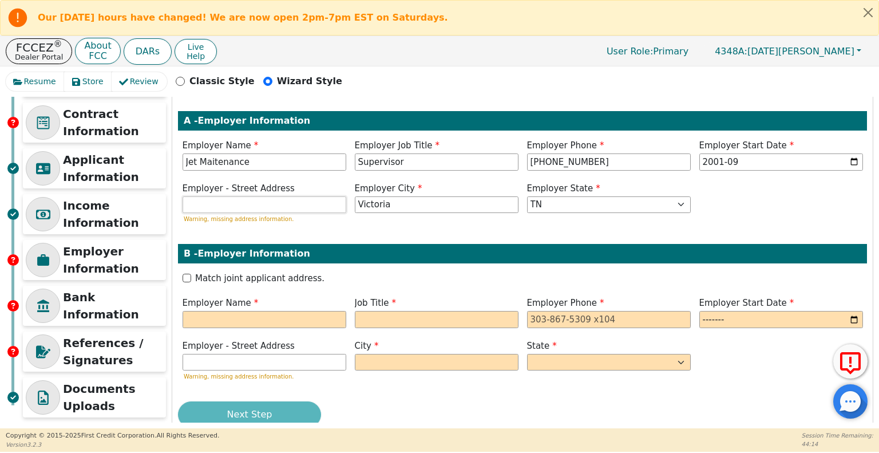
scroll to position [96, 0]
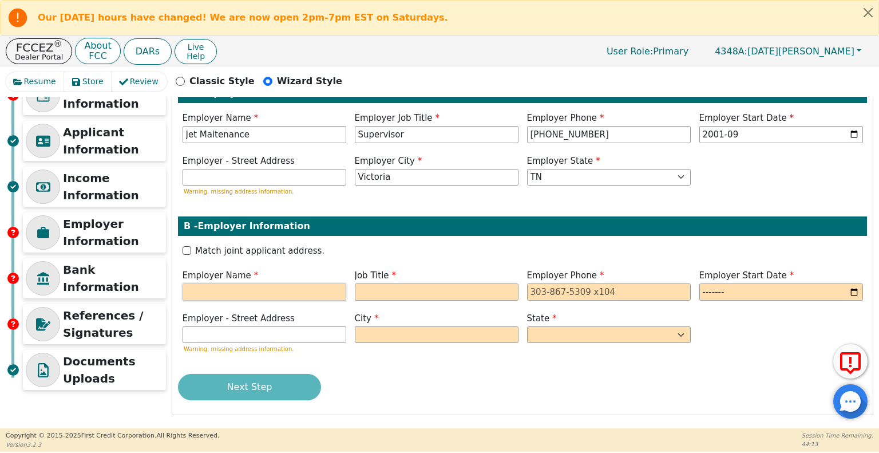
click at [233, 286] on input "text" at bounding box center [265, 291] width 164 height 17
click at [207, 170] on input "text" at bounding box center [265, 177] width 164 height 17
click at [265, 137] on input "Jet Maitenance" at bounding box center [265, 134] width 164 height 17
drag, startPoint x: 268, startPoint y: 129, endPoint x: 122, endPoint y: 133, distance: 145.9
click at [122, 133] on div "Initial Setup Contract Information Applicant Information Income Information Emp…" at bounding box center [439, 222] width 867 height 386
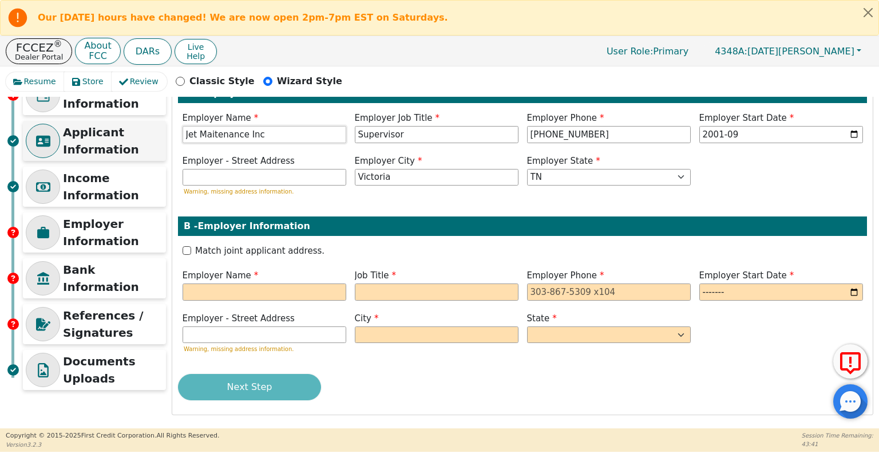
type input "Jet Maitenance Inc"
click at [122, 133] on p "Applicant Information" at bounding box center [113, 141] width 100 height 34
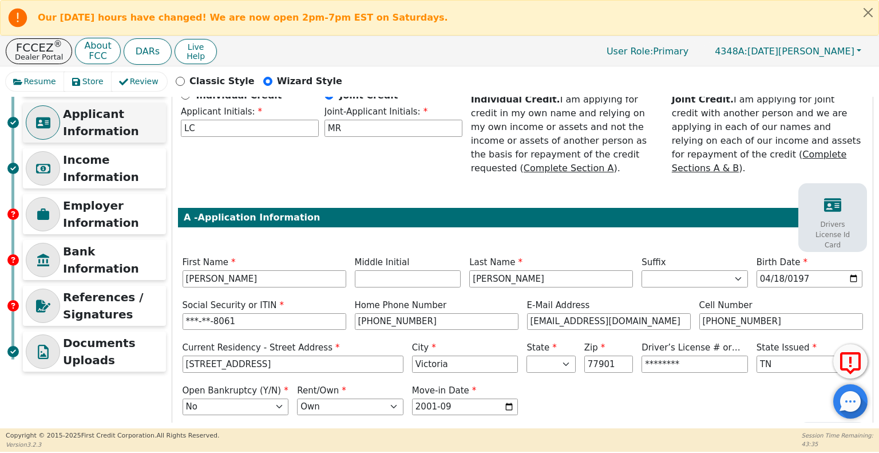
scroll to position [120, 0]
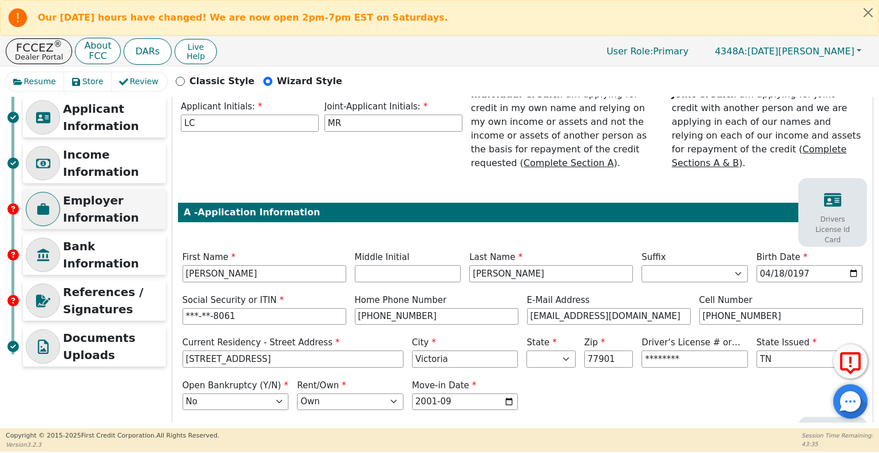
click at [124, 201] on p "Employer Information" at bounding box center [113, 209] width 100 height 34
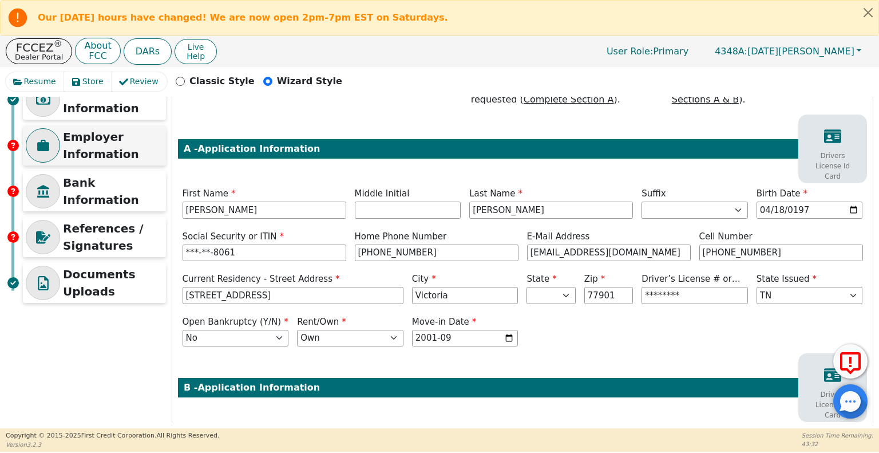
scroll to position [190, 0]
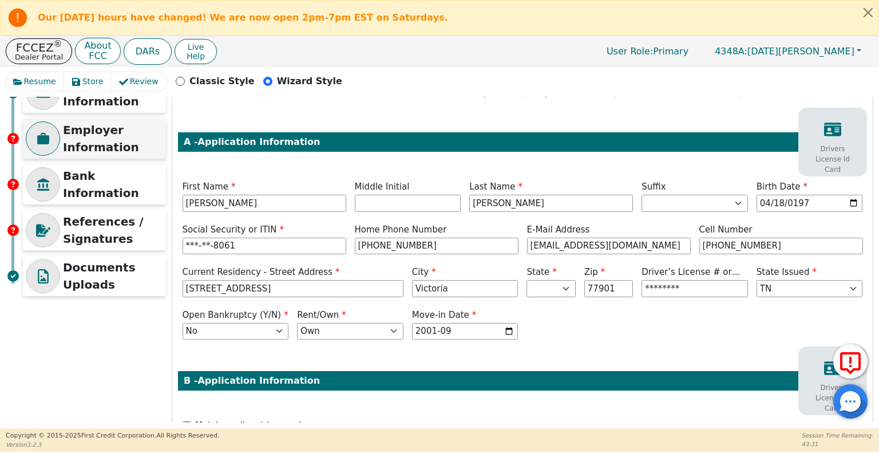
click at [110, 140] on p "Employer Information" at bounding box center [113, 138] width 100 height 34
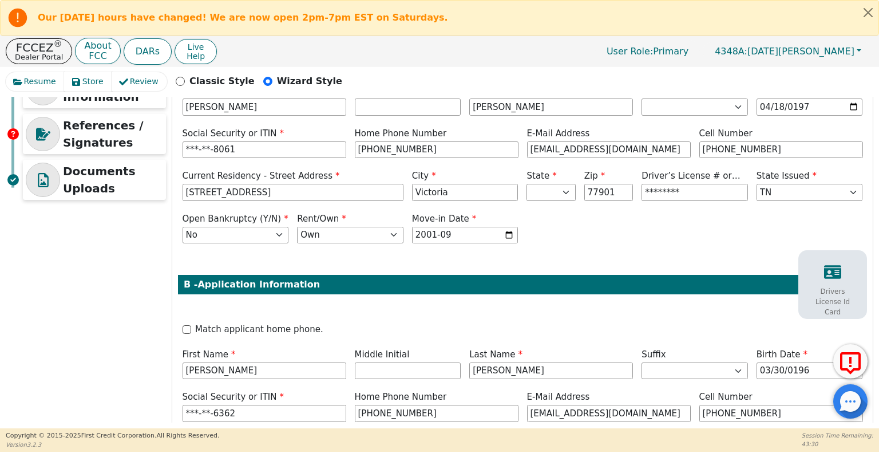
scroll to position [451, 0]
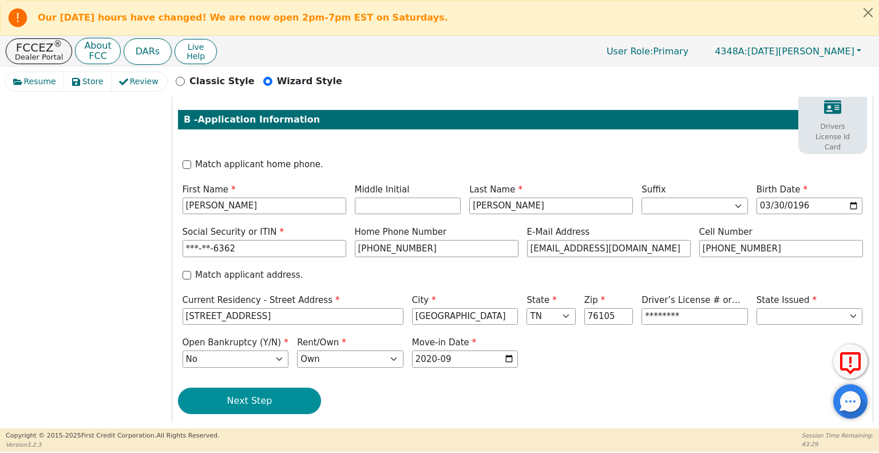
click at [281, 387] on button "Next Step" at bounding box center [249, 400] width 143 height 26
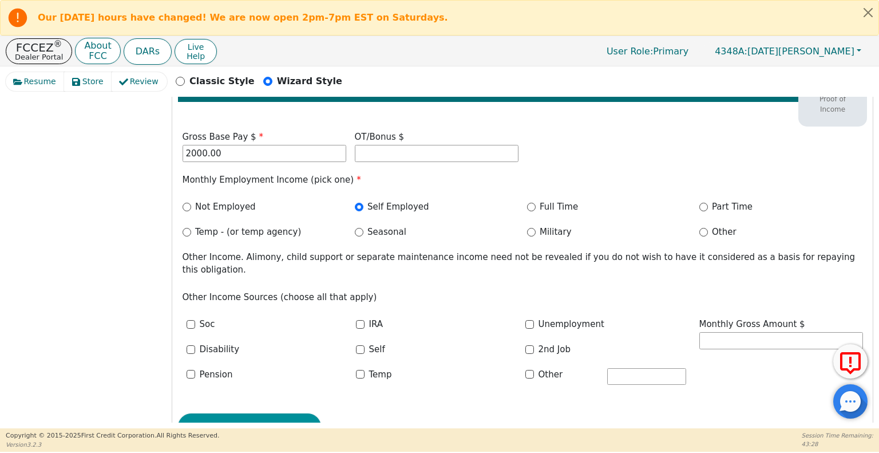
click at [284, 413] on button "Next Step" at bounding box center [249, 426] width 143 height 26
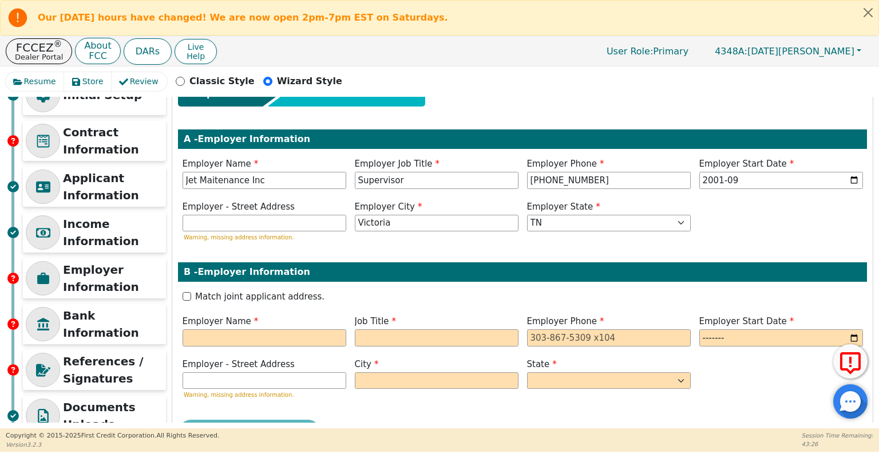
scroll to position [29, 0]
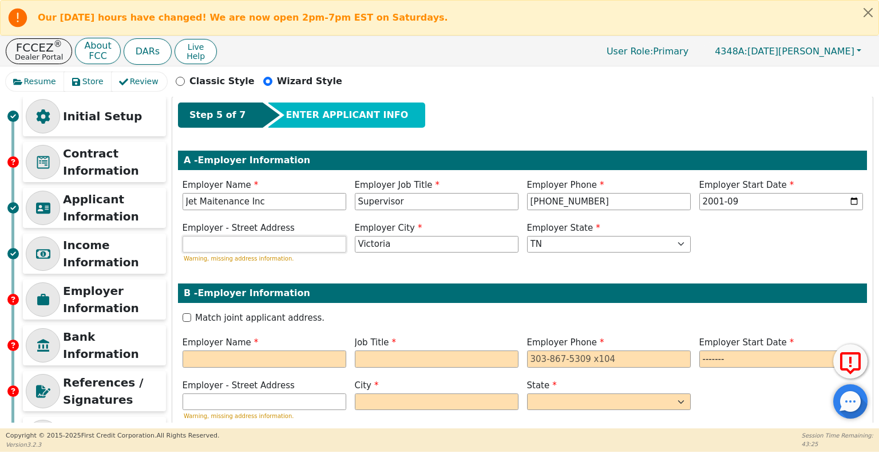
click at [292, 238] on input "text" at bounding box center [265, 244] width 164 height 17
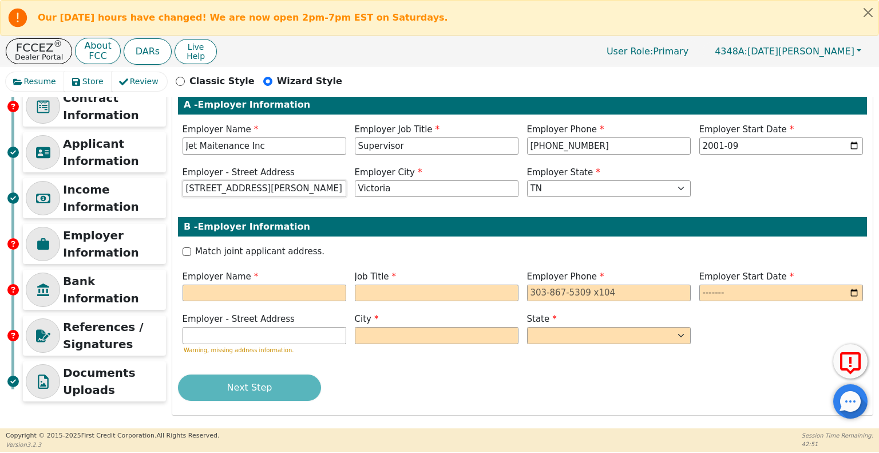
scroll to position [85, 0]
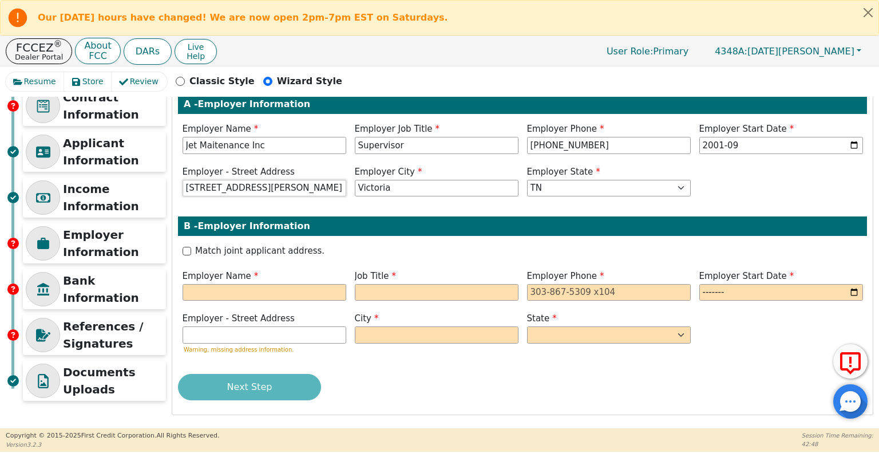
type input "609 Foster Field Dr"
click at [217, 287] on input "text" at bounding box center [265, 292] width 164 height 17
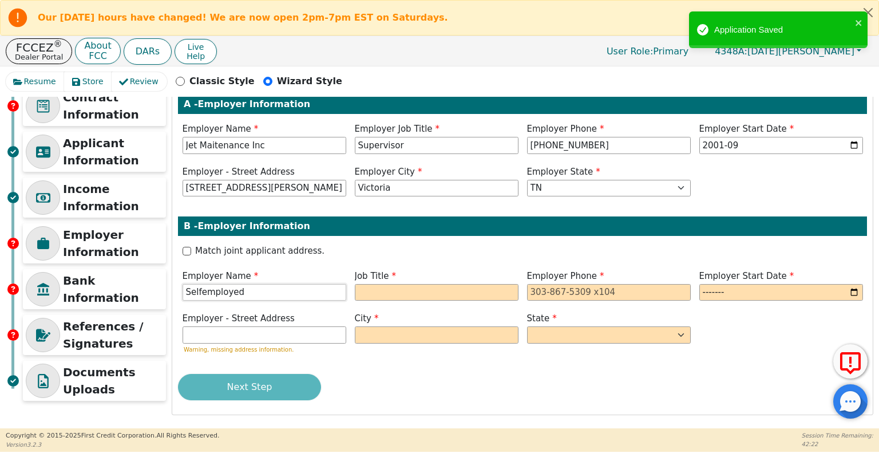
type input "Selfemployed"
click at [409, 287] on input "text" at bounding box center [437, 292] width 164 height 17
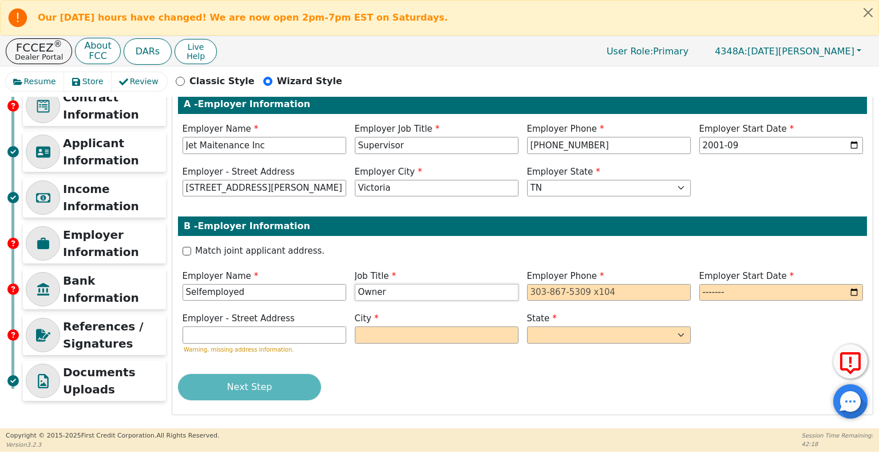
type input "Owner"
click at [568, 294] on input "tel" at bounding box center [609, 292] width 164 height 17
click at [211, 286] on input "Selfemployed" at bounding box center [265, 292] width 164 height 17
click at [222, 285] on input "Selfemployed" at bounding box center [265, 292] width 164 height 17
type input "S"
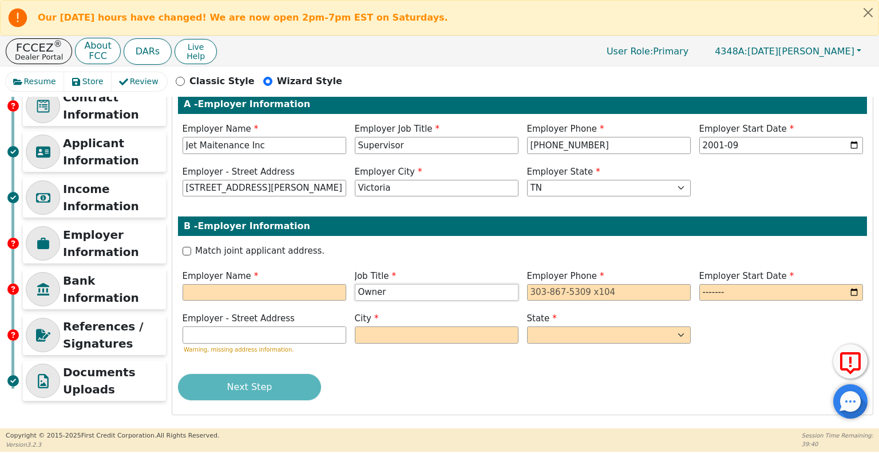
click at [415, 284] on input "Owner" at bounding box center [437, 292] width 164 height 17
type input "O"
type input "Cook"
click at [256, 287] on input "text" at bounding box center [265, 292] width 164 height 17
drag, startPoint x: 256, startPoint y: 287, endPoint x: 117, endPoint y: 125, distance: 212.6
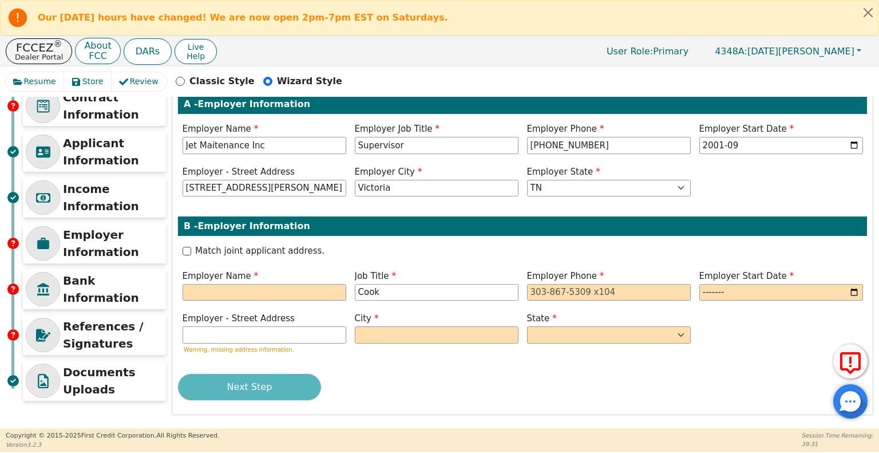
click at [117, 125] on div "Initial Setup Contract Information Applicant Information Income Information Emp…" at bounding box center [94, 223] width 143 height 366
click at [224, 296] on input "text" at bounding box center [265, 292] width 164 height 17
type input "Sodexo"
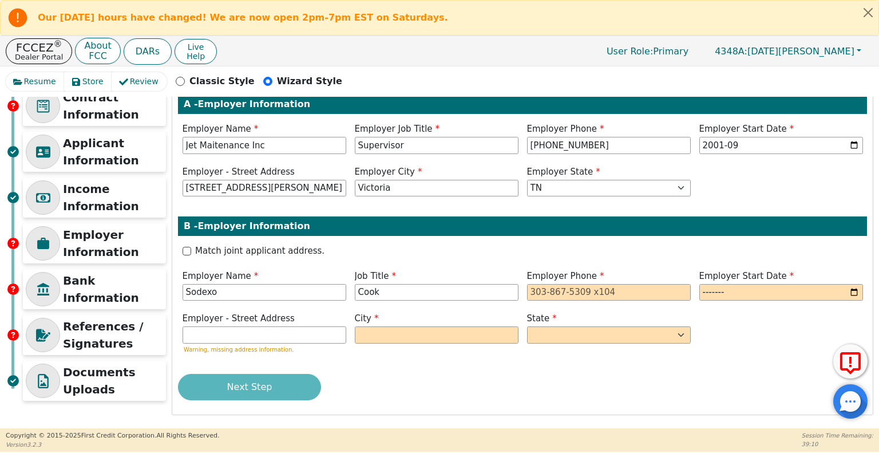
click at [117, 125] on div "Initial Setup Contract Information Applicant Information Income Information Emp…" at bounding box center [94, 223] width 143 height 366
click at [546, 291] on input "tel" at bounding box center [609, 292] width 164 height 17
type input "405-218-3680"
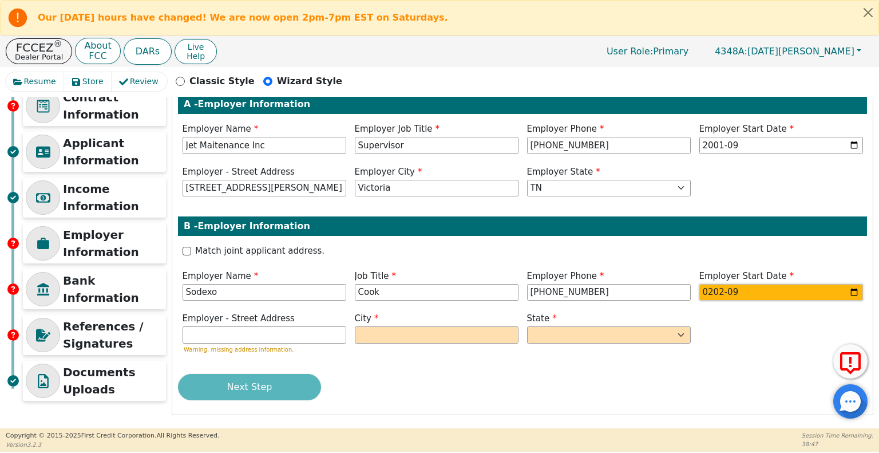
type input "2020-09"
click at [244, 331] on input "text" at bounding box center [265, 334] width 164 height 17
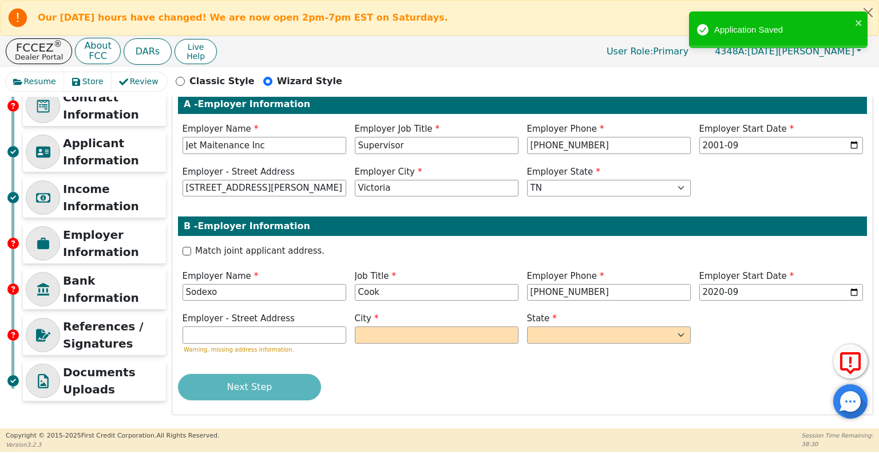
click at [483, 376] on div "Next Step" at bounding box center [522, 387] width 689 height 26
click at [293, 329] on input "text" at bounding box center [265, 334] width 164 height 17
click at [204, 332] on input "text" at bounding box center [265, 334] width 164 height 17
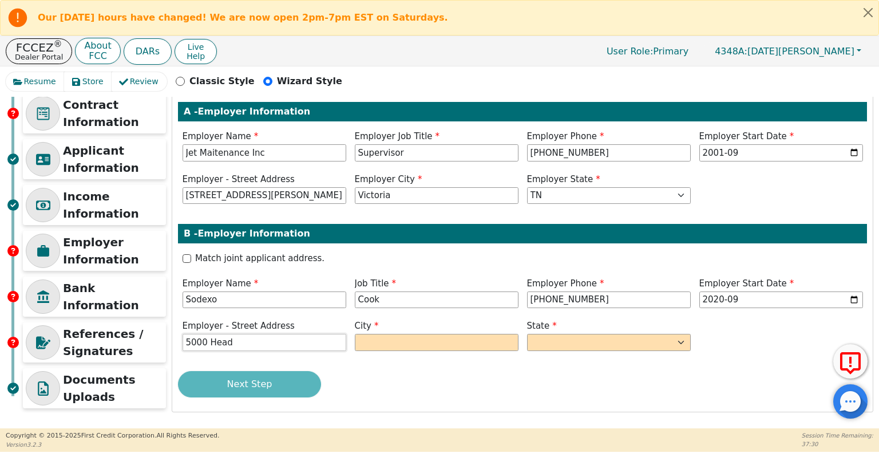
scroll to position [77, 0]
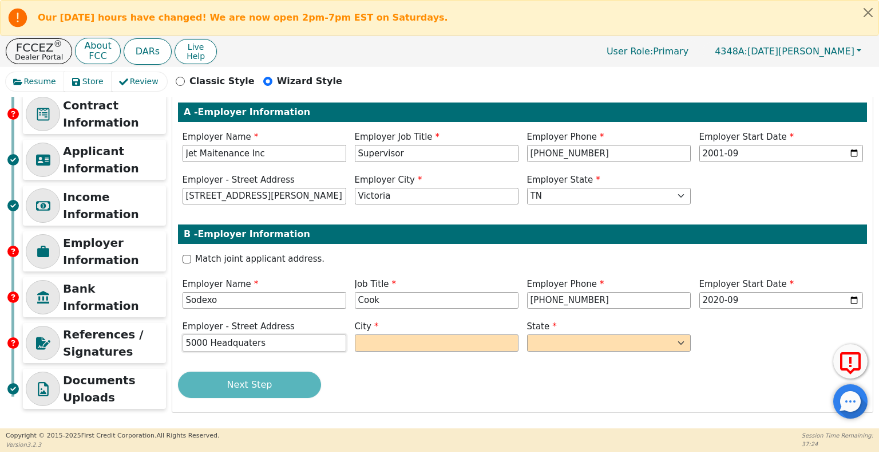
click at [220, 347] on input "5000 Headquaters" at bounding box center [265, 342] width 164 height 17
type input "5000 Headquarters Drt"
type input "Plano"
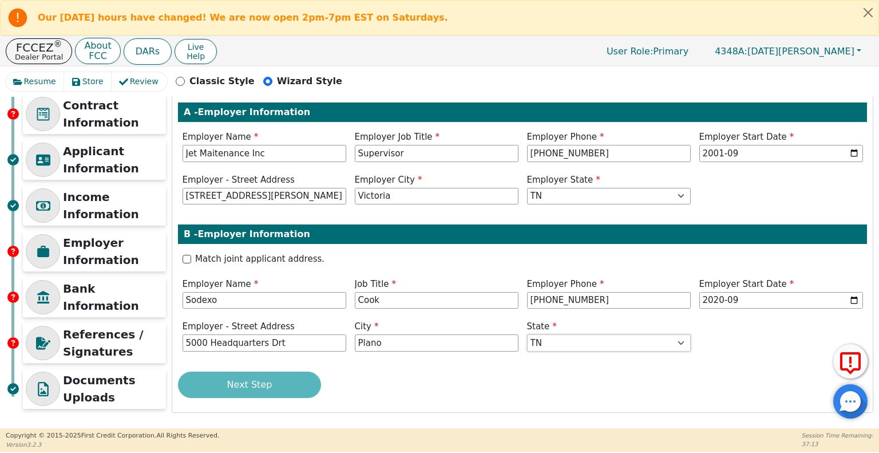
select select "TX"
click at [281, 342] on input "5000 Headquarters Drt" at bounding box center [265, 342] width 164 height 17
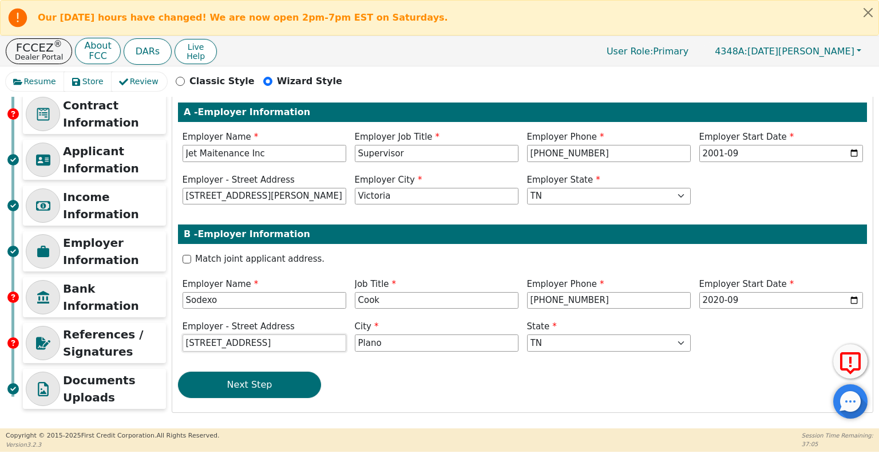
click at [272, 343] on input "5000 Headquarters Drt Suite 600" at bounding box center [265, 342] width 164 height 17
type input "5000 Headquarters Dr Suite 600"
click at [277, 393] on button "Next Step" at bounding box center [249, 384] width 143 height 26
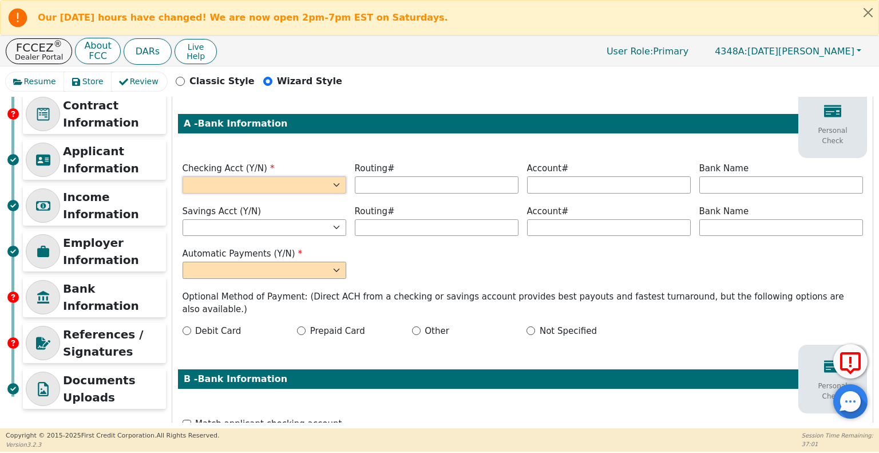
click at [320, 181] on select "Yes No" at bounding box center [265, 184] width 164 height 17
select select "y"
click at [183, 176] on select "Yes No" at bounding box center [265, 184] width 164 height 17
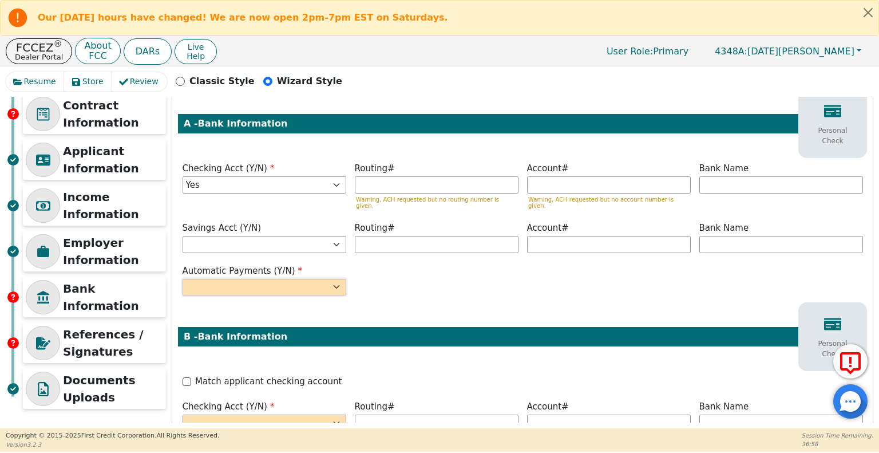
click at [318, 279] on select "Yes No" at bounding box center [265, 287] width 164 height 17
select select "y"
click at [183, 279] on select "Yes No" at bounding box center [265, 287] width 164 height 17
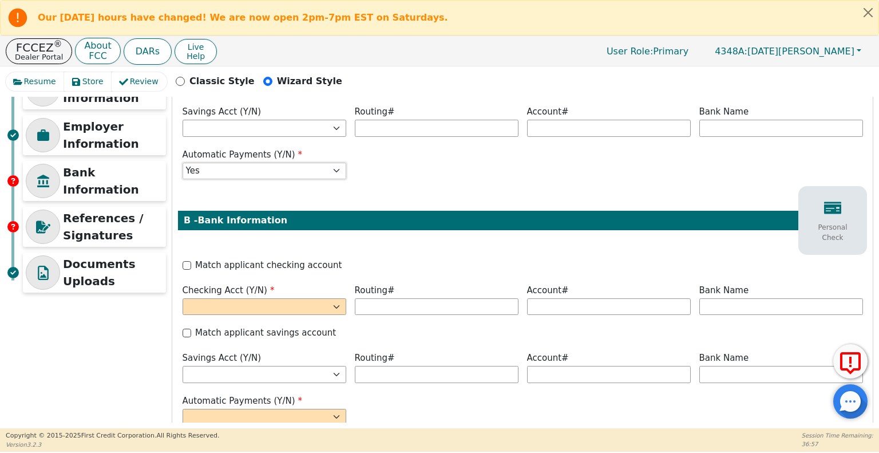
scroll to position [200, 0]
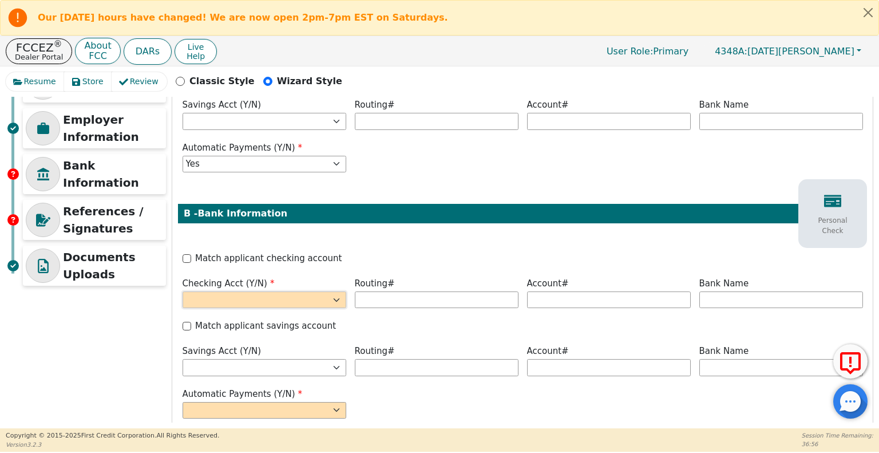
click at [314, 291] on select "Yes No" at bounding box center [265, 299] width 164 height 17
select select "y"
click at [183, 291] on select "Yes No" at bounding box center [265, 299] width 164 height 17
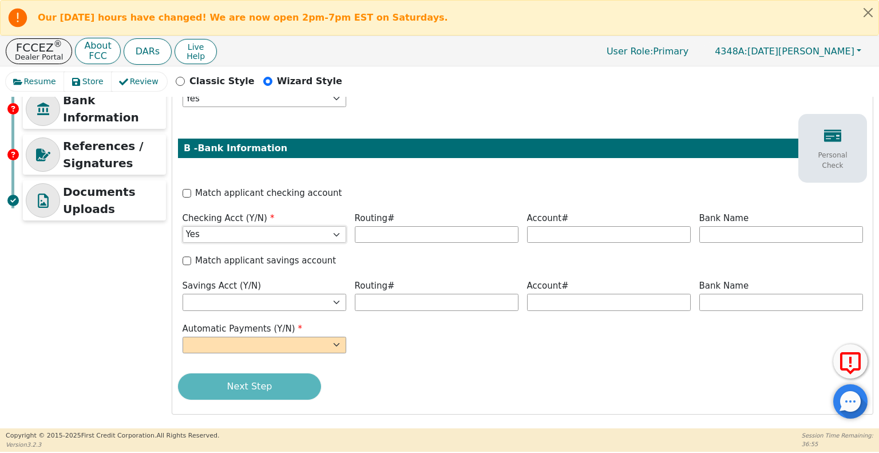
scroll to position [269, 0]
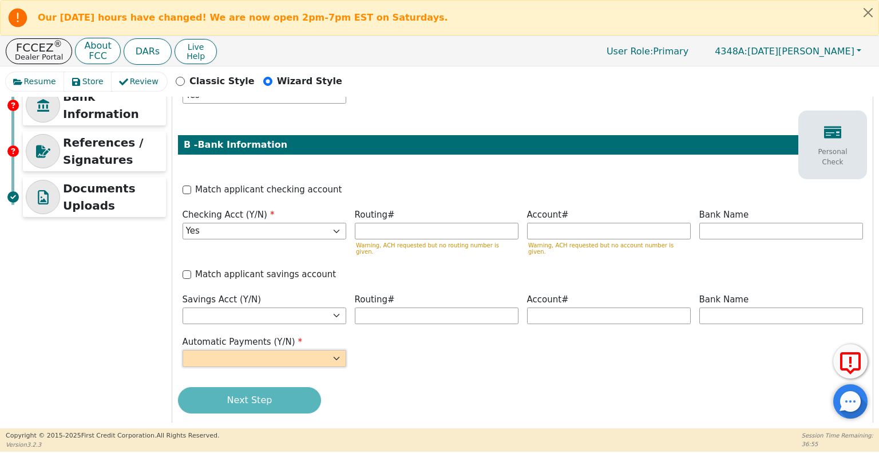
click at [291, 350] on select "Yes No" at bounding box center [265, 358] width 164 height 17
select select "y"
click at [183, 350] on select "Yes No" at bounding box center [265, 358] width 164 height 17
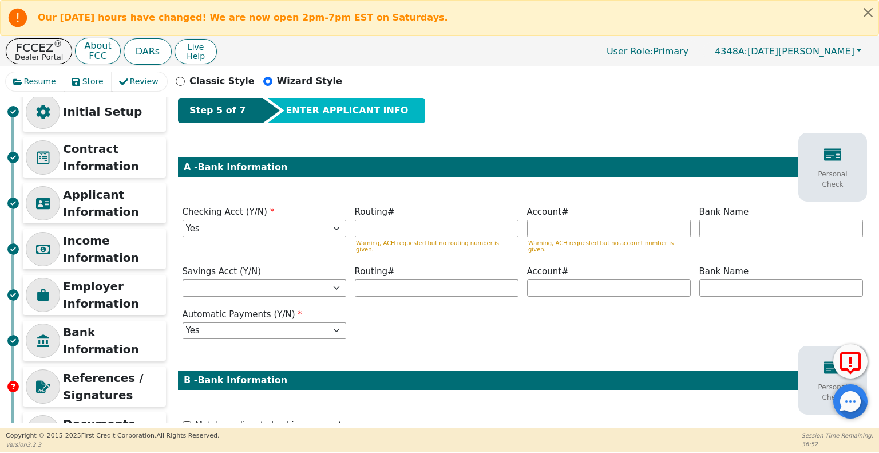
scroll to position [0, 0]
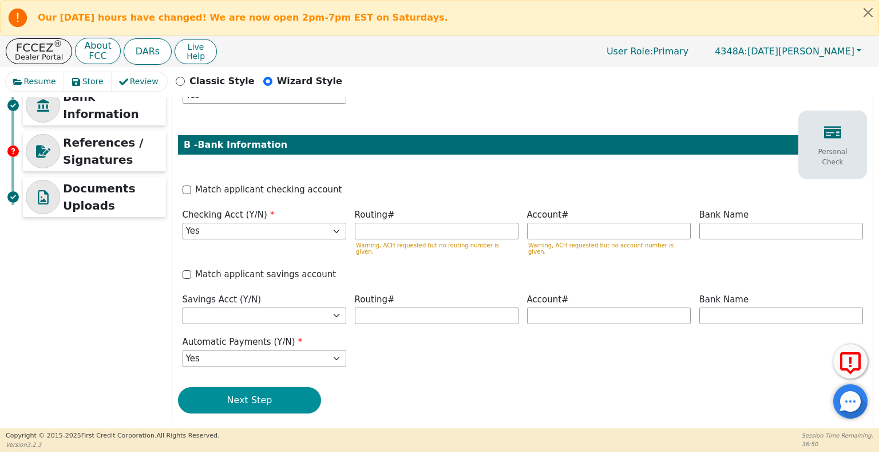
click at [274, 387] on button "Next Step" at bounding box center [249, 400] width 143 height 26
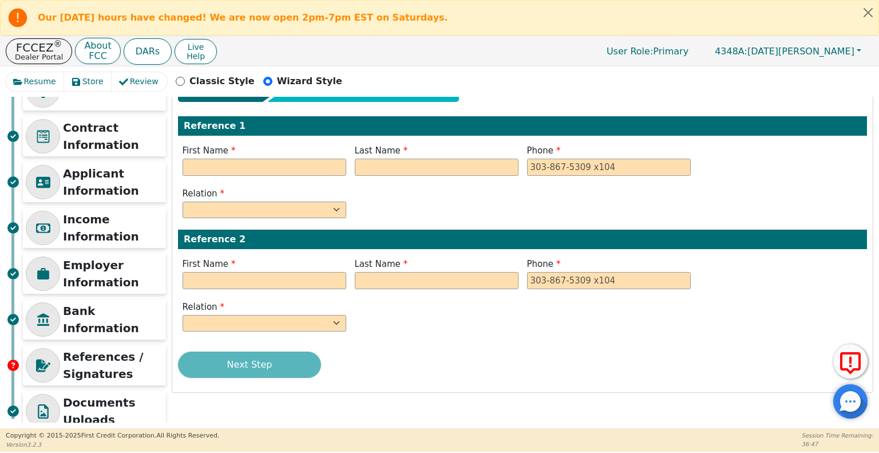
scroll to position [77, 0]
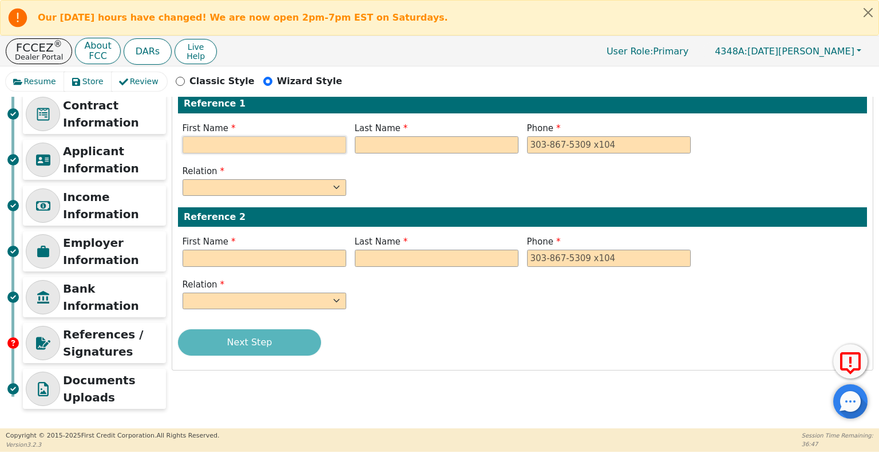
click at [248, 143] on input "text" at bounding box center [265, 144] width 164 height 17
type input "Pedro"
type input "Cantu"
type input "2817097077"
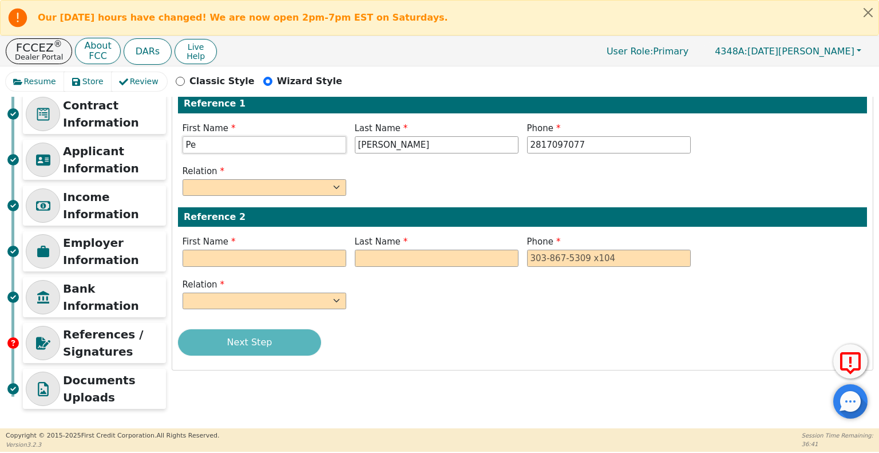
type input "P"
type input "Chayito"
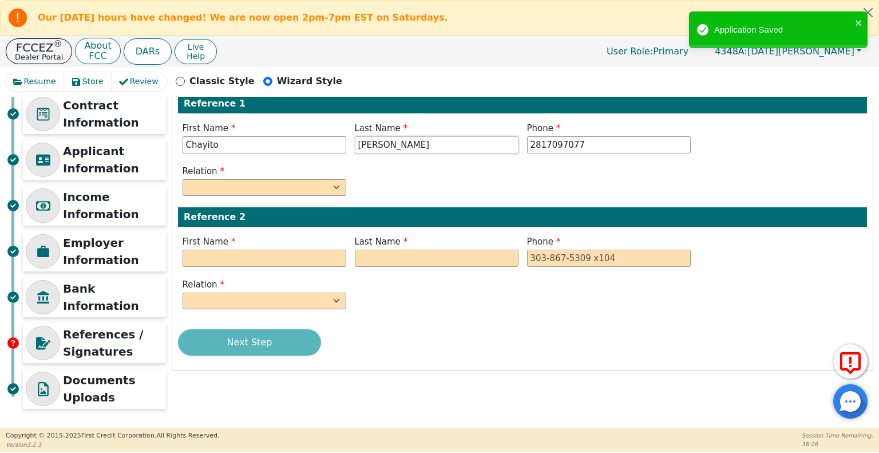
type input "Del Rio"
click at [576, 149] on input "2817097077" at bounding box center [609, 144] width 164 height 17
type input "2"
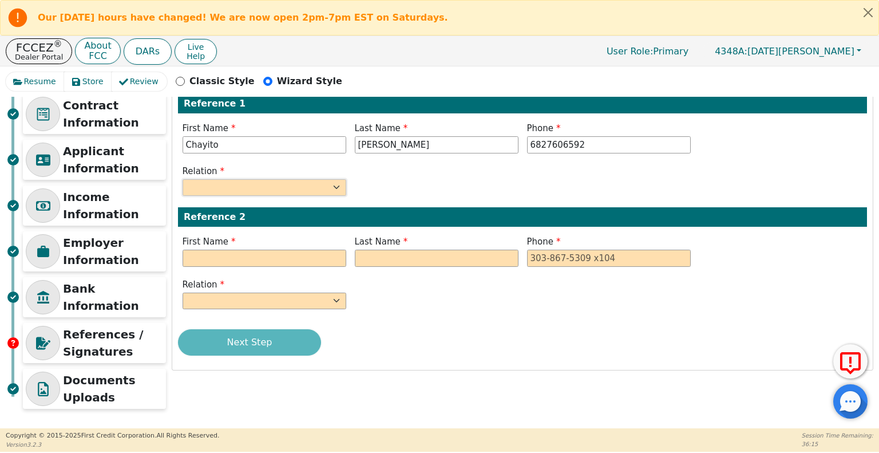
click at [291, 191] on select "FATHER MOTHER SISTER BROTHER DAUGHTER SON CO-WORKER NEIGHBOR FRIEND COUSIN G-MO…" at bounding box center [265, 187] width 164 height 17
type input "682-760-6592"
select select "FRIEND"
click at [183, 179] on select "FATHER MOTHER SISTER BROTHER DAUGHTER SON CO-WORKER NEIGHBOR FRIEND COUSIN G-MO…" at bounding box center [265, 187] width 164 height 17
click at [282, 252] on input "text" at bounding box center [265, 257] width 164 height 17
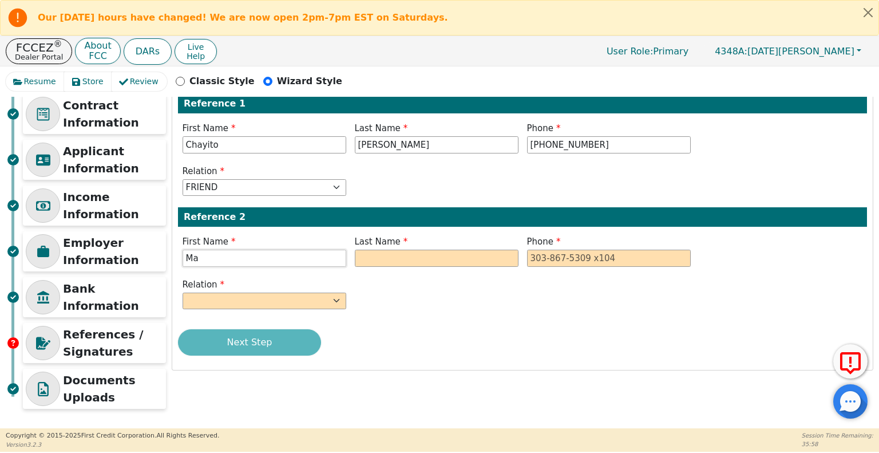
type input "M"
type input "Jose"
click at [397, 257] on input "text" at bounding box center [437, 257] width 164 height 17
type input "Alvarez"
click at [549, 259] on input "tel" at bounding box center [609, 257] width 164 height 17
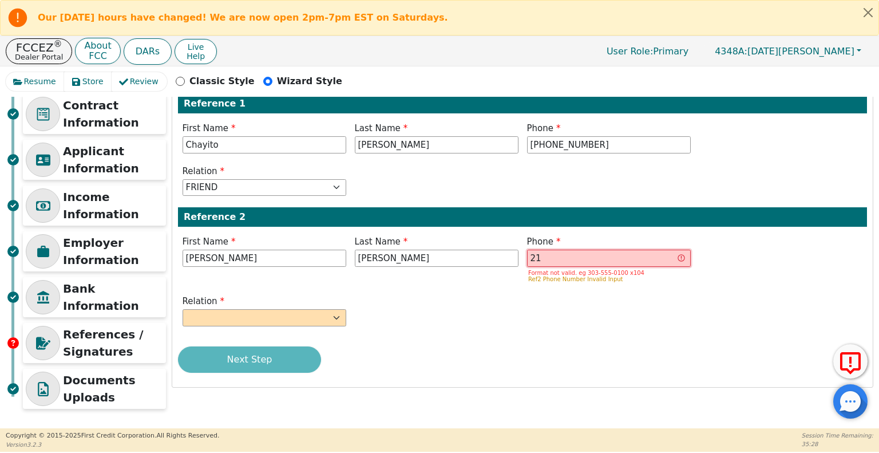
type input "2"
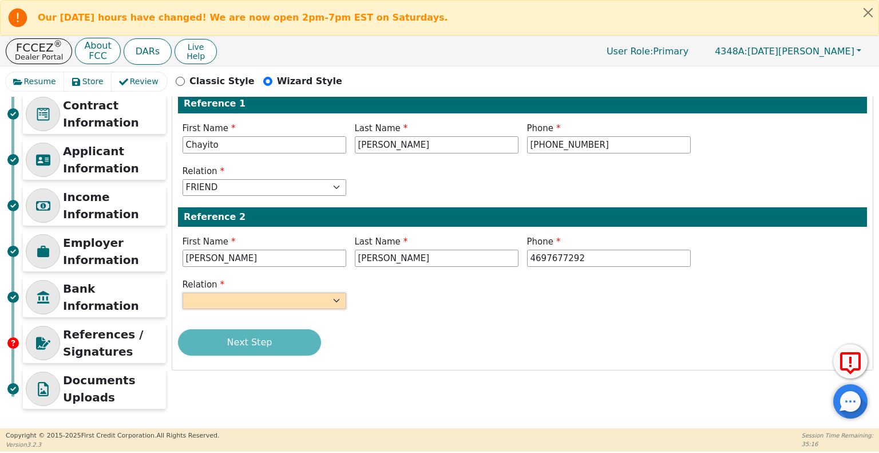
click at [319, 298] on select "FATHER MOTHER SISTER BROTHER DAUGHTER SON CO-WORKER NEIGHBOR FRIEND COUSIN G-MO…" at bounding box center [265, 300] width 164 height 17
type input "469-767-7292"
select select "FRIEND"
click at [183, 292] on select "FATHER MOTHER SISTER BROTHER DAUGHTER SON CO-WORKER NEIGHBOR FRIEND COUSIN G-MO…" at bounding box center [265, 300] width 164 height 17
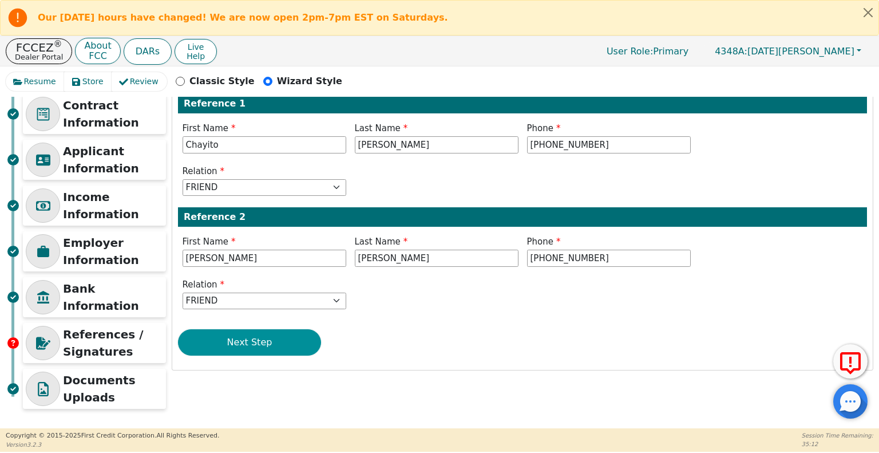
click at [270, 339] on button "Next Step" at bounding box center [249, 342] width 143 height 26
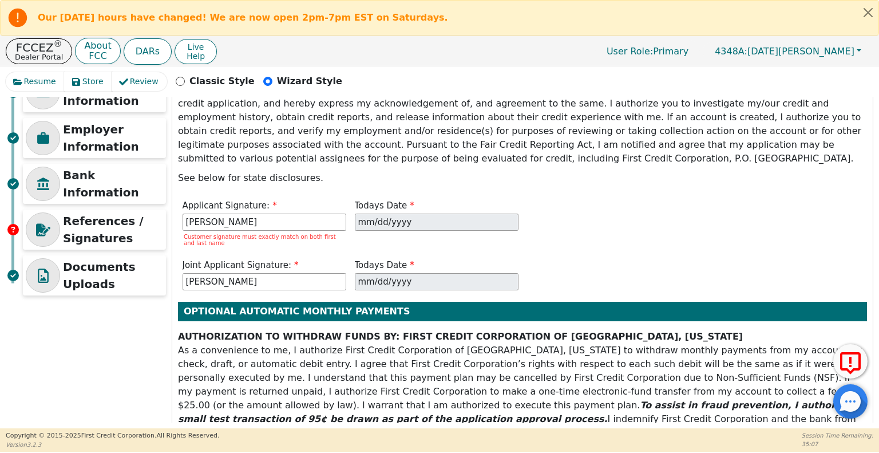
scroll to position [195, 0]
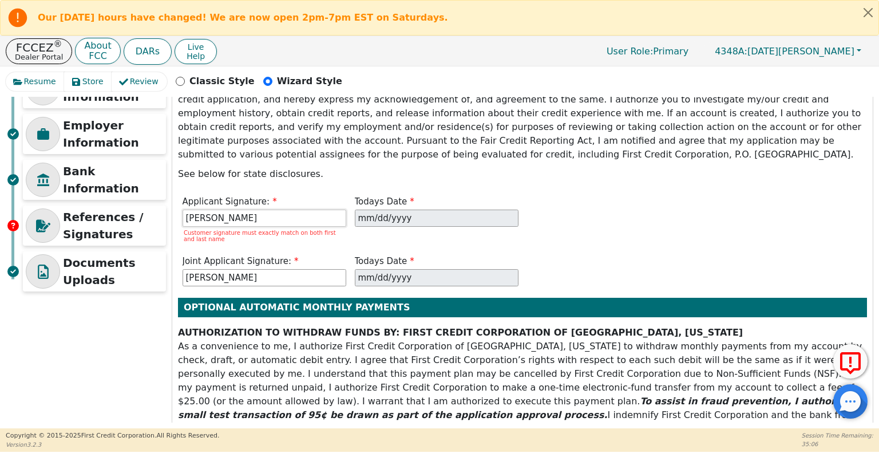
click at [288, 209] on input "Luis Chavaria" at bounding box center [265, 217] width 164 height 17
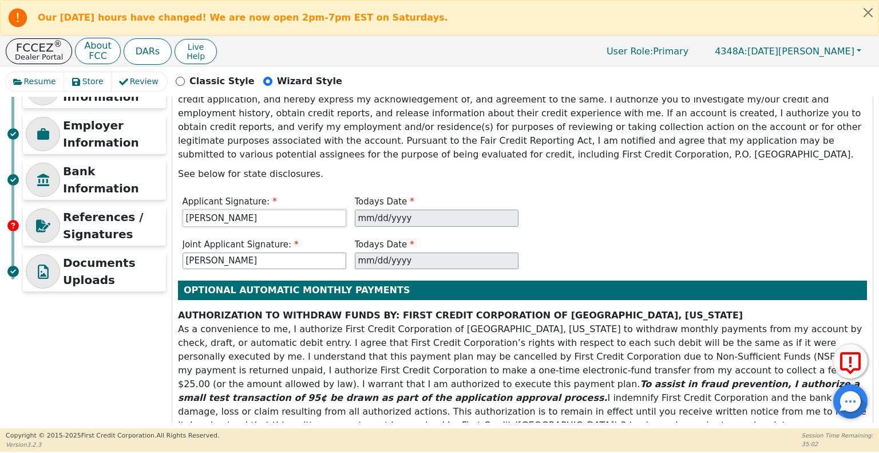
type input "Luis Chavaria Hernandez"
click at [588, 220] on div "Step 7 of 7 ENTER REFERENCES AND SIGS Signatures I agree that if an account is …" at bounding box center [522, 272] width 700 height 683
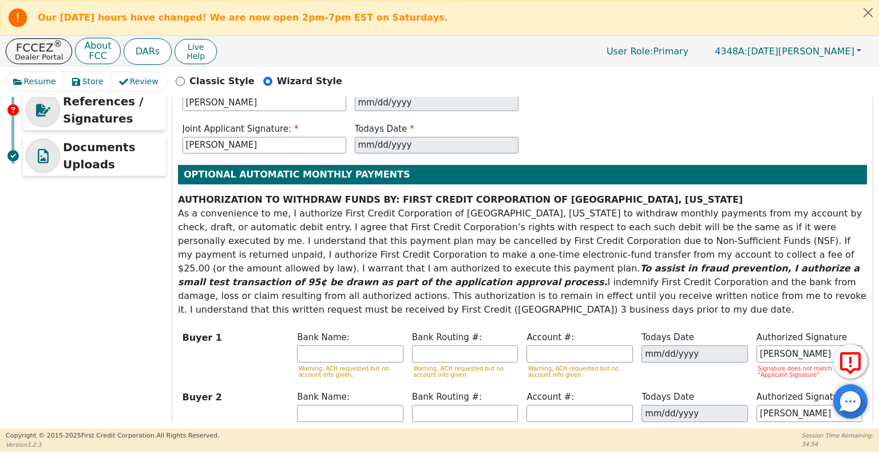
scroll to position [367, 0]
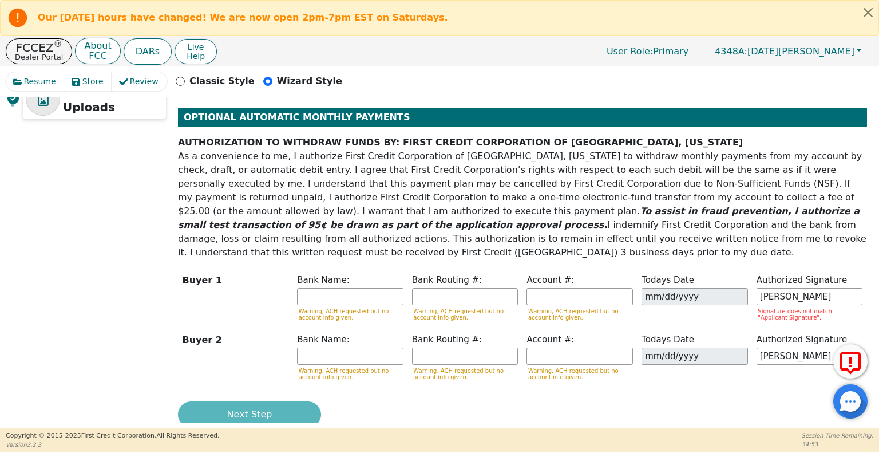
click at [290, 401] on div "Next Step" at bounding box center [522, 414] width 689 height 26
click at [819, 288] on input "Luis Chavaria" at bounding box center [809, 296] width 106 height 17
type input "Luis Chavaria Hernandez"
click at [279, 401] on button "Next Step" at bounding box center [249, 414] width 143 height 26
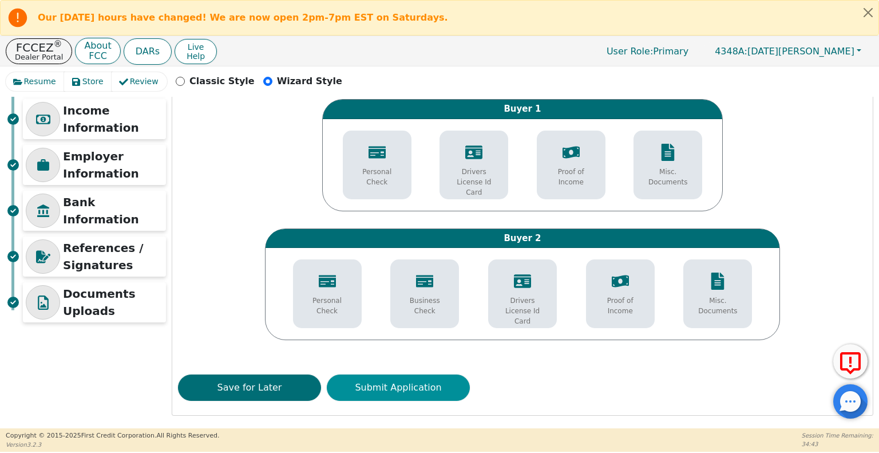
click at [447, 388] on button "Submit Application" at bounding box center [398, 387] width 143 height 26
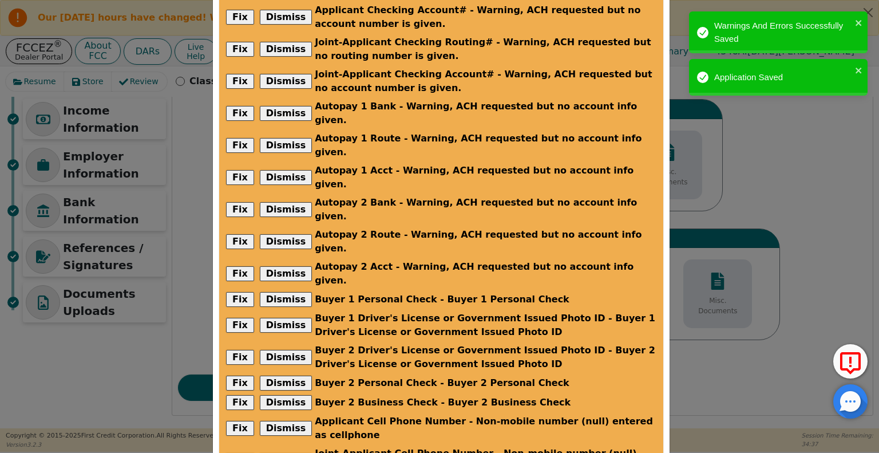
scroll to position [106, 0]
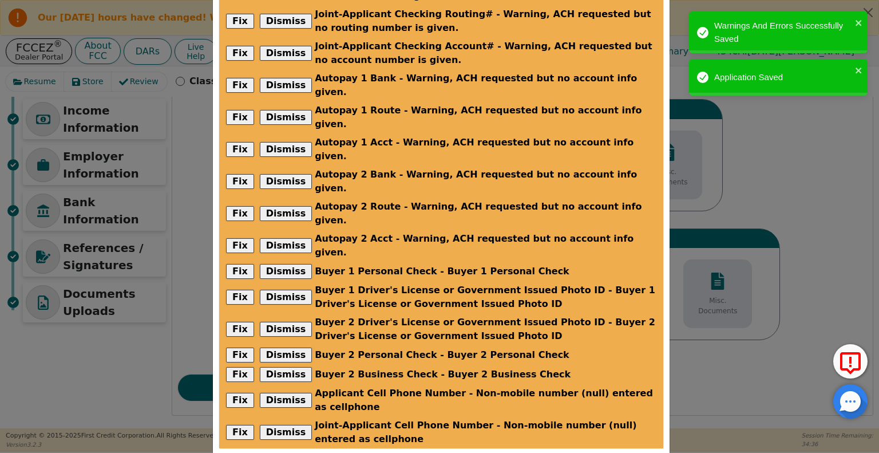
checkbox input "true"
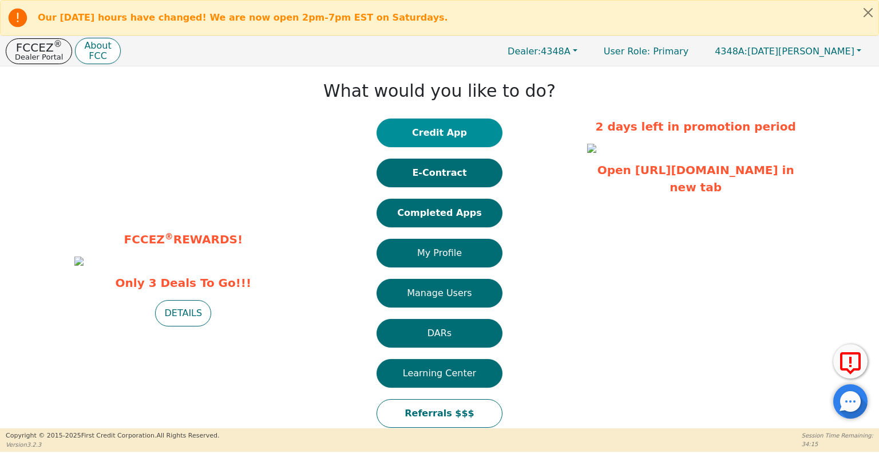
click at [439, 134] on button "Credit App" at bounding box center [439, 132] width 126 height 29
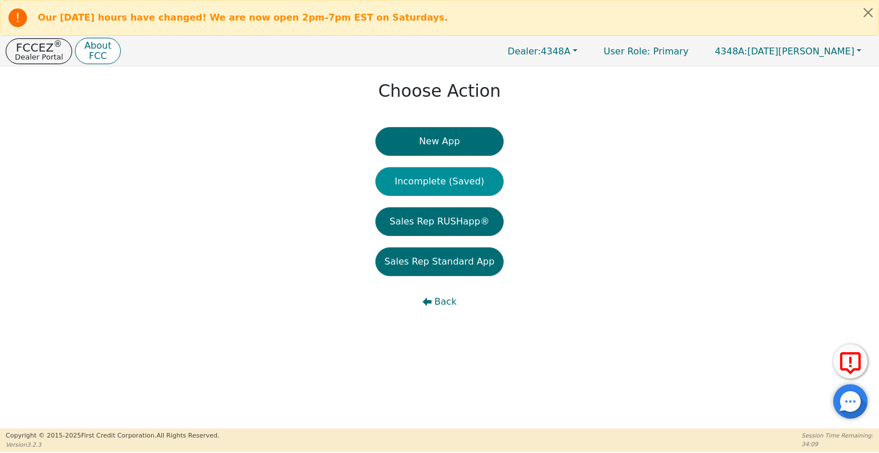
click at [429, 185] on button "Incomplete (Saved)" at bounding box center [439, 181] width 128 height 29
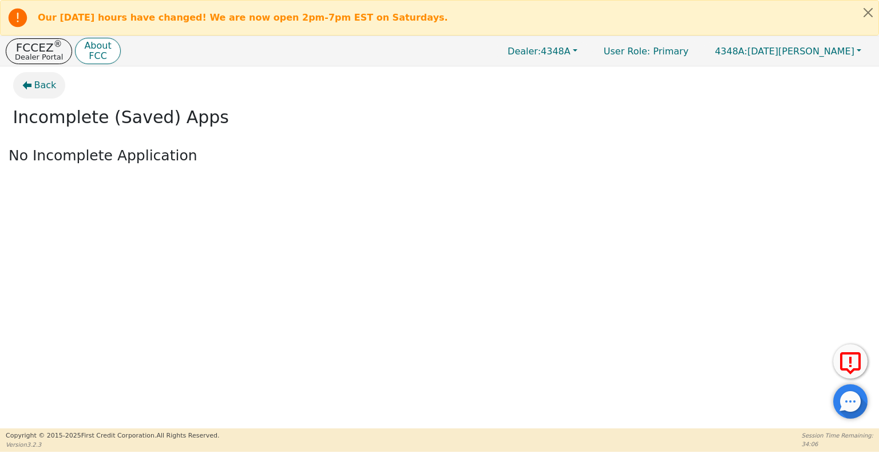
click at [40, 85] on span "Back" at bounding box center [45, 85] width 22 height 14
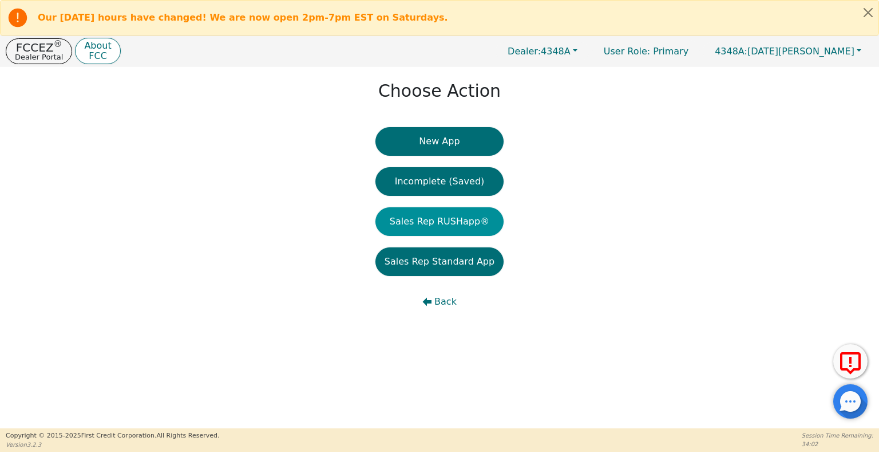
click at [469, 221] on button "Sales Rep RUSHapp®" at bounding box center [439, 221] width 128 height 29
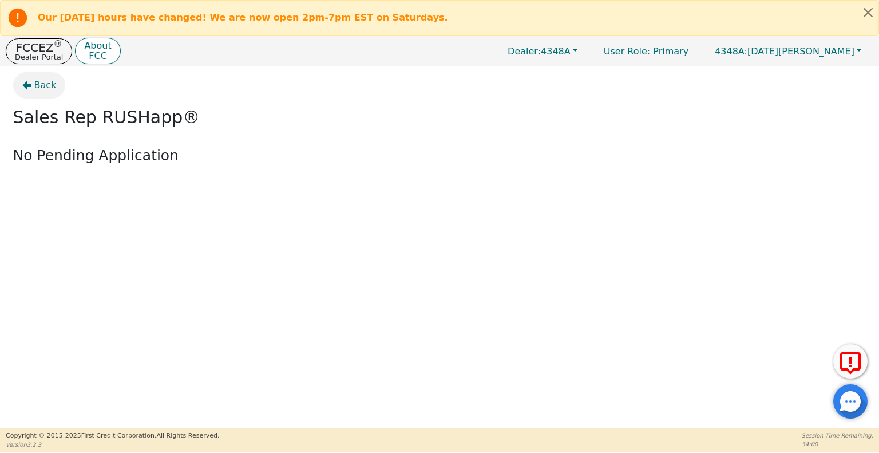
click at [34, 83] on span "Back" at bounding box center [45, 85] width 22 height 14
drag, startPoint x: 0, startPoint y: 0, endPoint x: 31, endPoint y: 79, distance: 85.0
click at [31, 79] on button "Back" at bounding box center [39, 85] width 53 height 26
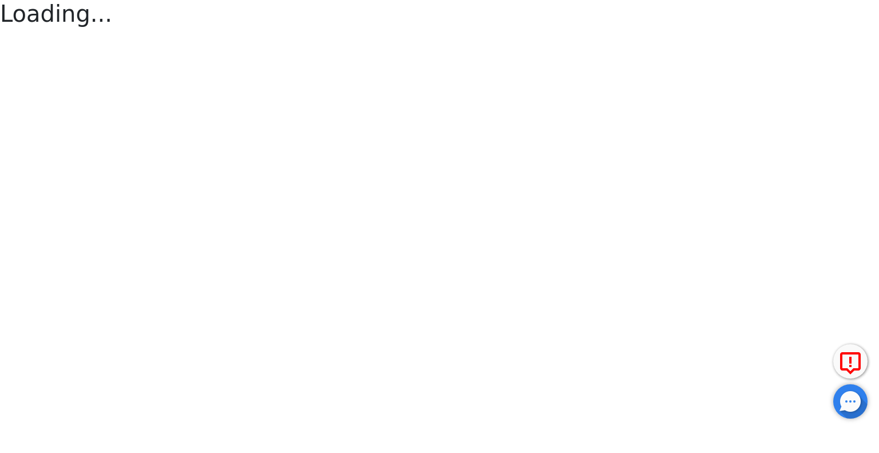
click at [31, 30] on html "Our [DATE] hours have changed! We are now open 2pm-7pm EST on Saturdays. FCCEZ …" at bounding box center [439, 15] width 879 height 30
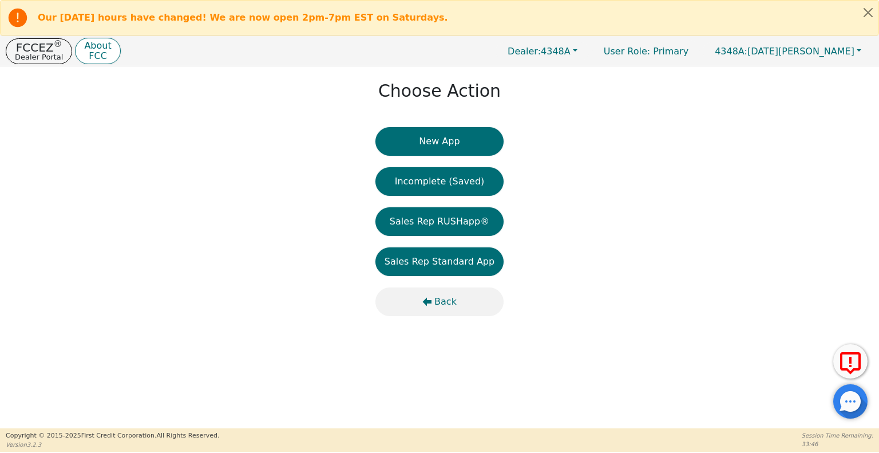
click at [438, 305] on span "Back" at bounding box center [445, 302] width 22 height 14
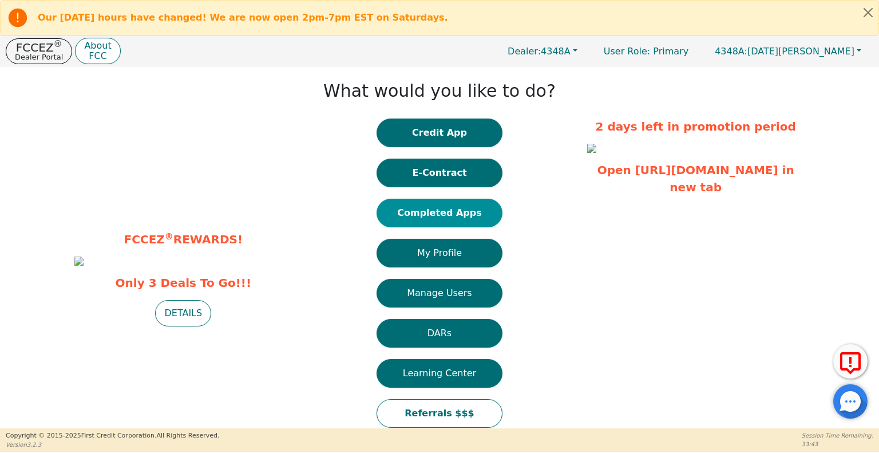
click at [448, 216] on button "Completed Apps" at bounding box center [439, 213] width 126 height 29
